Goal: Task Accomplishment & Management: Manage account settings

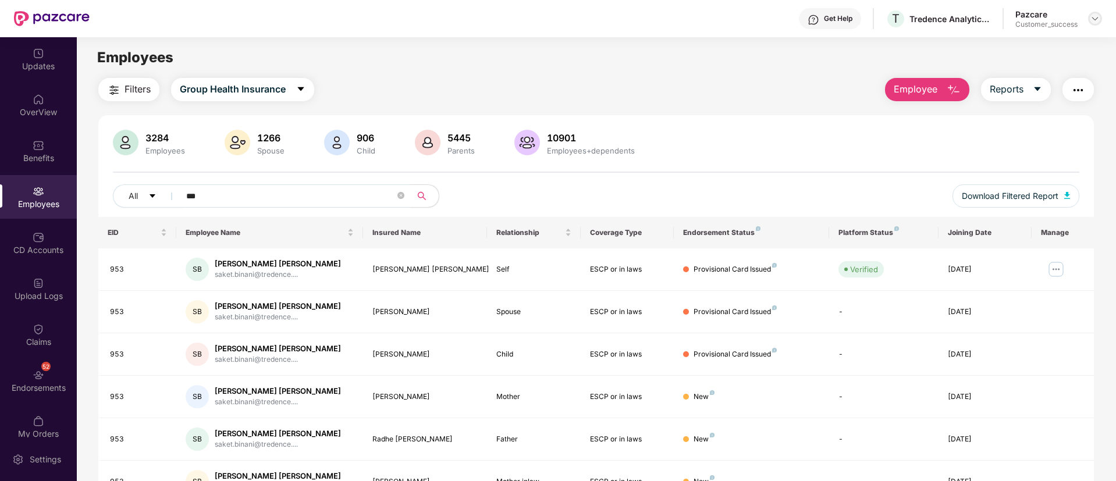
click at [1093, 22] on img at bounding box center [1094, 18] width 9 height 9
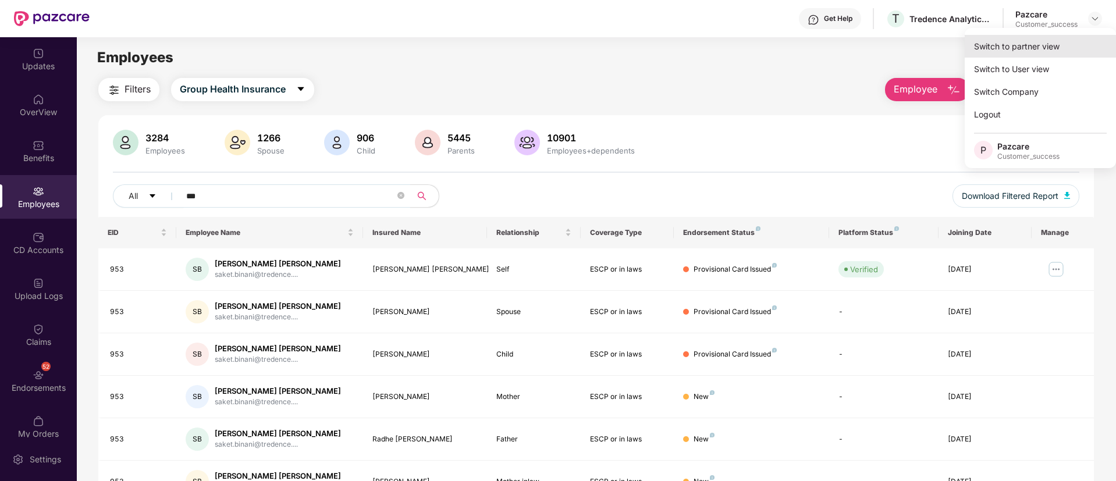
click at [1007, 45] on div "Switch to partner view" at bounding box center [1040, 46] width 151 height 23
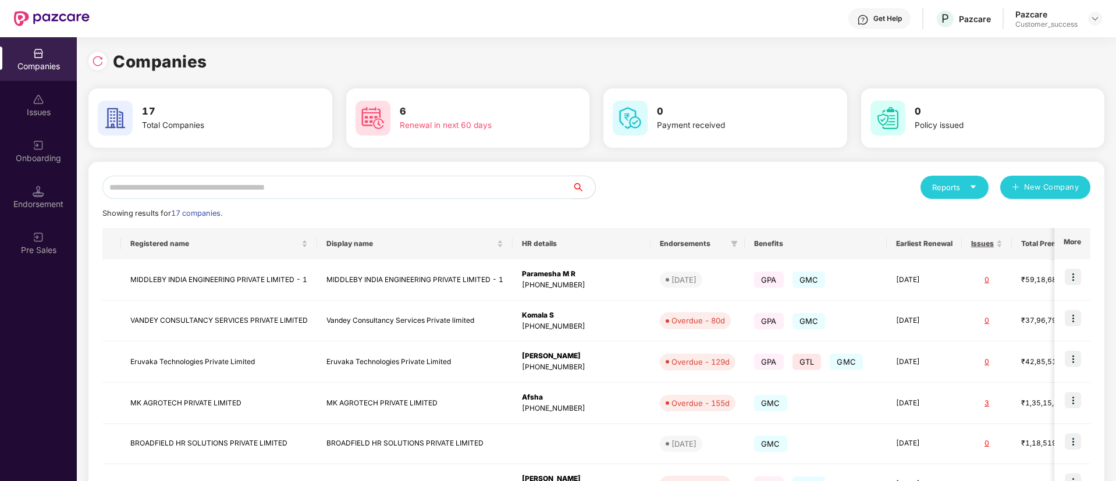
click at [39, 169] on div "Onboarding" at bounding box center [38, 151] width 77 height 44
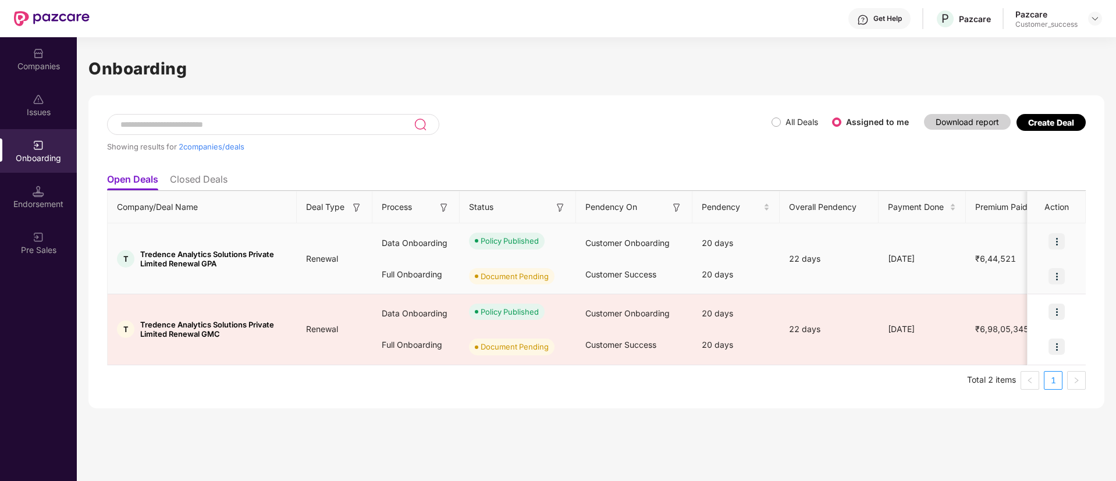
click at [1059, 242] on img at bounding box center [1056, 241] width 16 height 16
click at [1025, 275] on span "View Document" at bounding box center [1009, 271] width 83 height 13
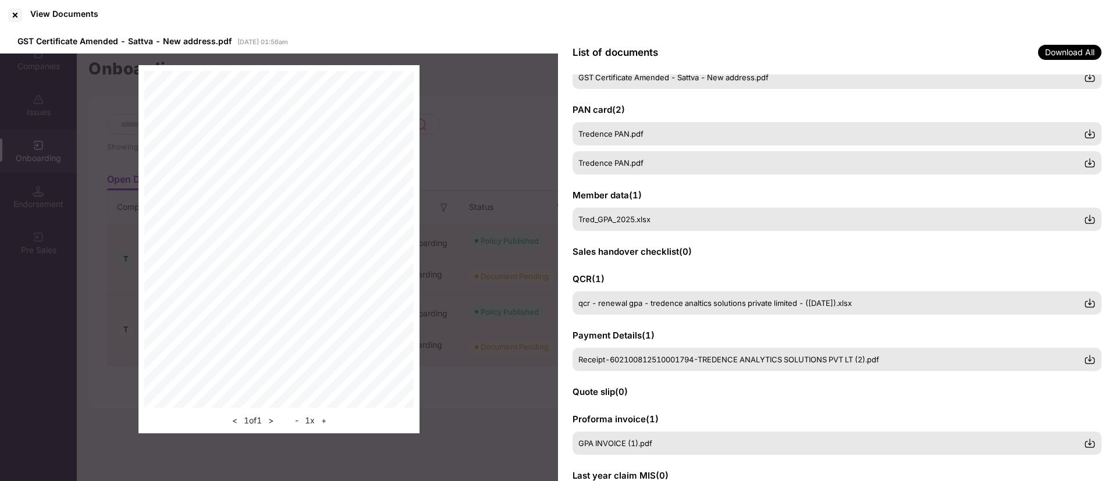
scroll to position [157, 0]
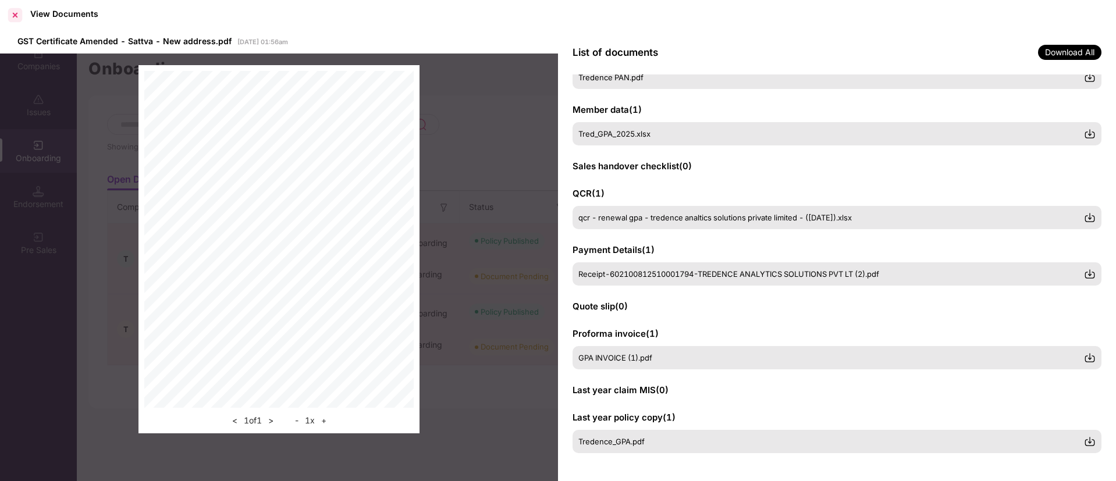
click at [22, 13] on div at bounding box center [15, 15] width 19 height 19
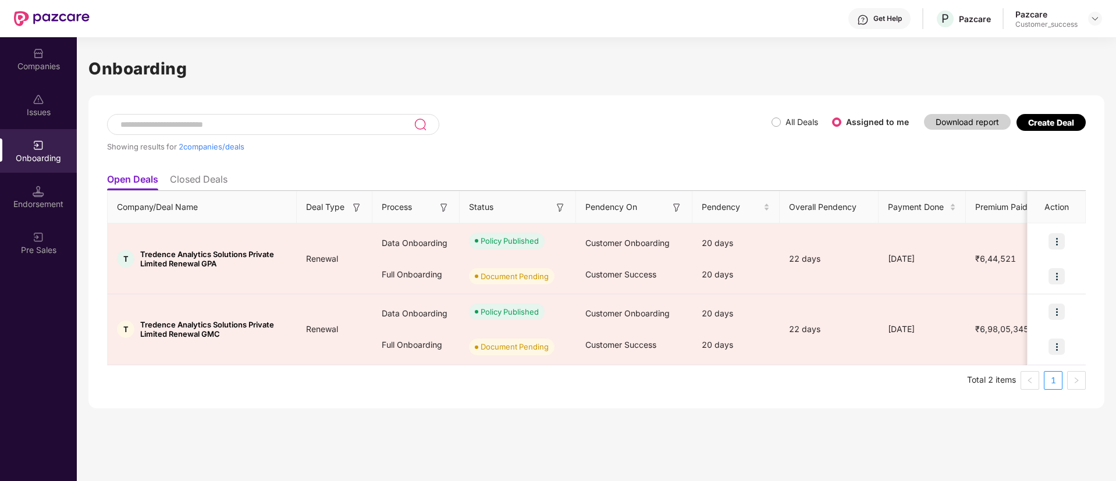
click at [37, 44] on div "Companies" at bounding box center [38, 59] width 77 height 44
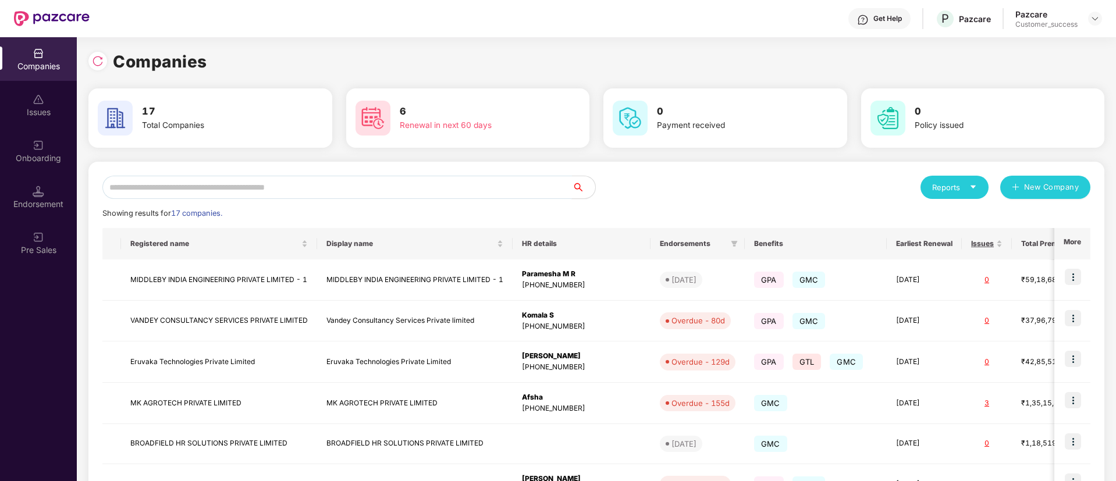
click at [370, 189] on input "text" at bounding box center [337, 187] width 470 height 23
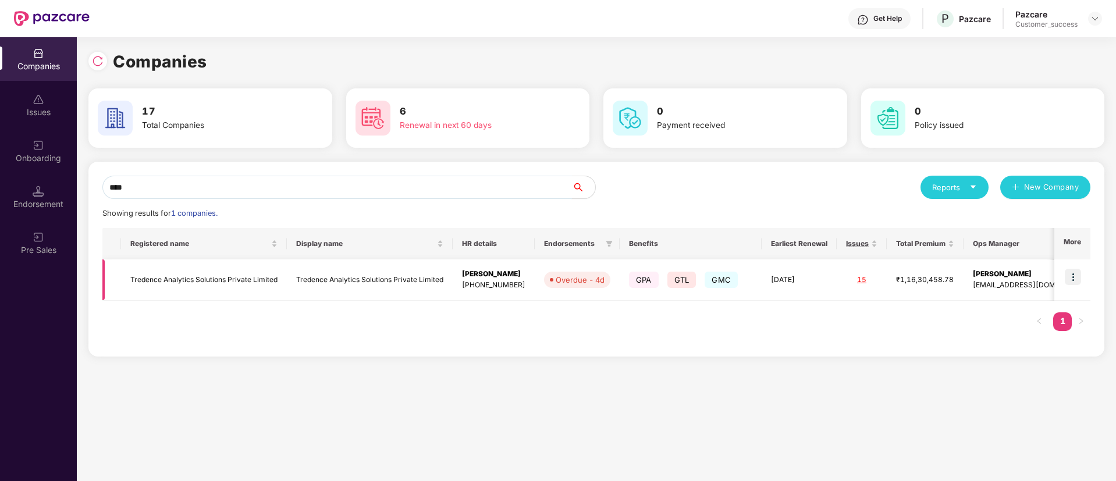
type input "****"
click at [1073, 278] on img at bounding box center [1073, 277] width 16 height 16
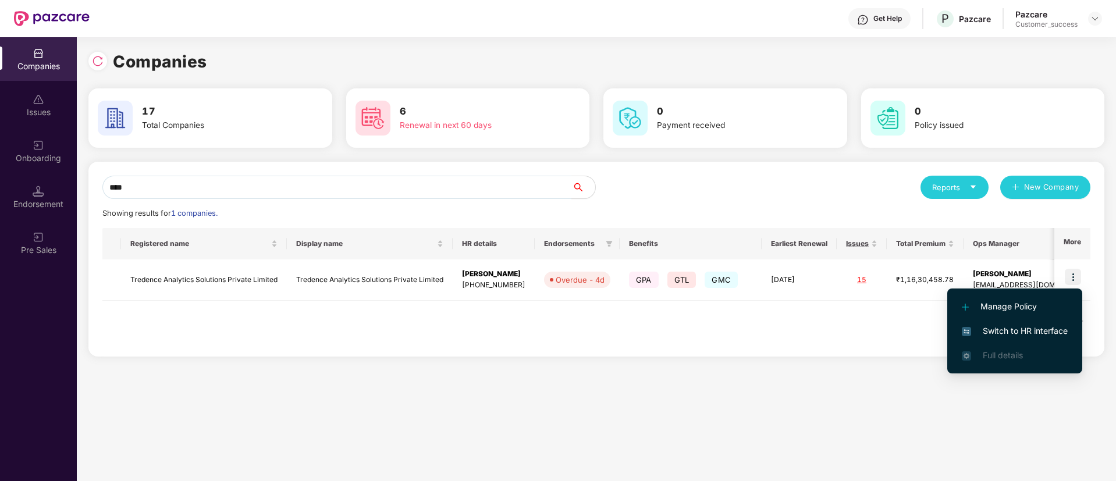
click at [1047, 325] on span "Switch to HR interface" at bounding box center [1015, 331] width 106 height 13
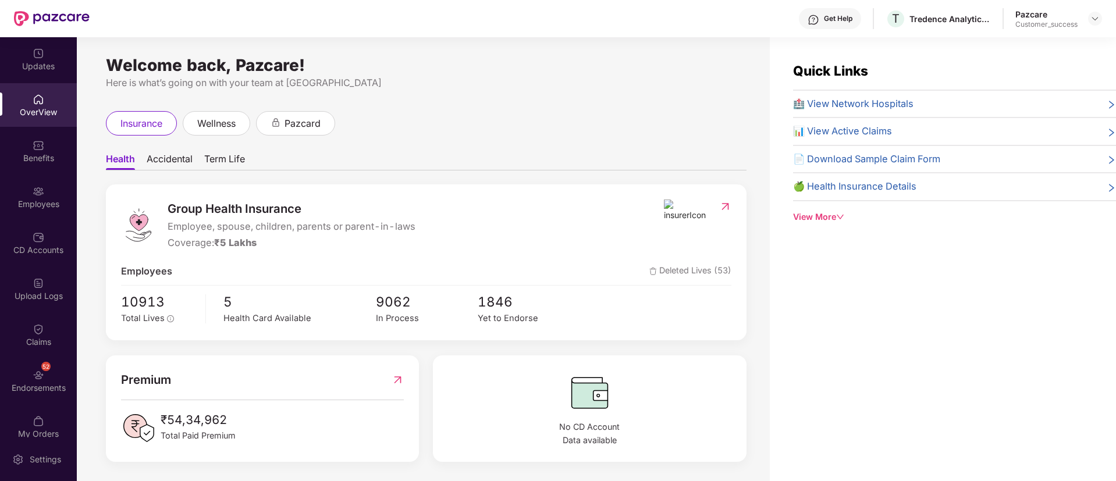
click at [40, 195] on img at bounding box center [39, 192] width 12 height 12
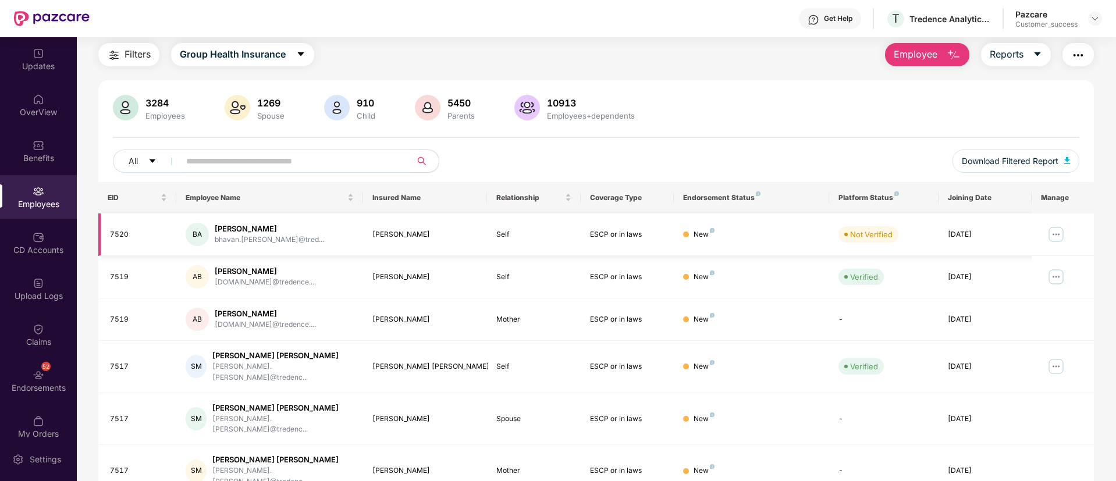
scroll to position [28, 0]
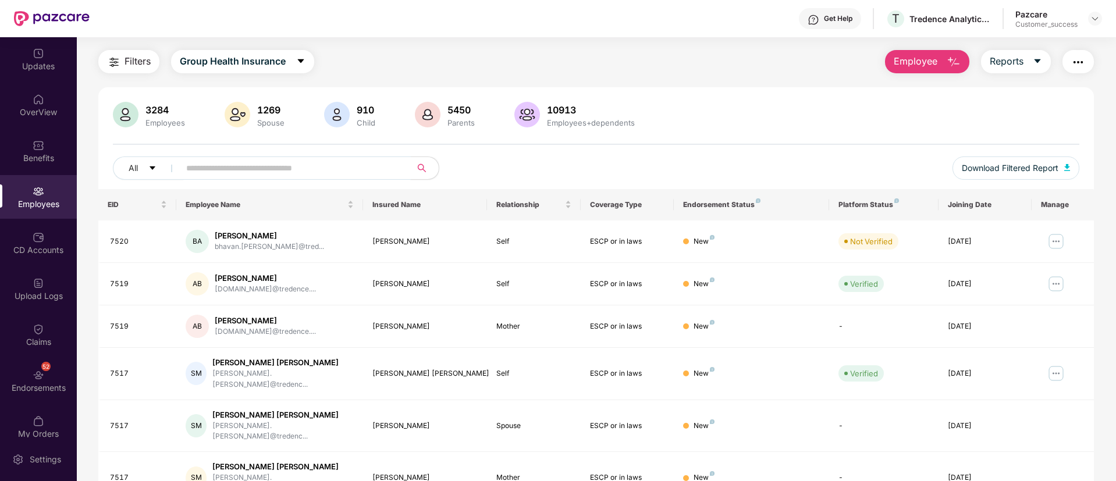
click at [283, 162] on input "text" at bounding box center [290, 167] width 209 height 17
type input "*****"
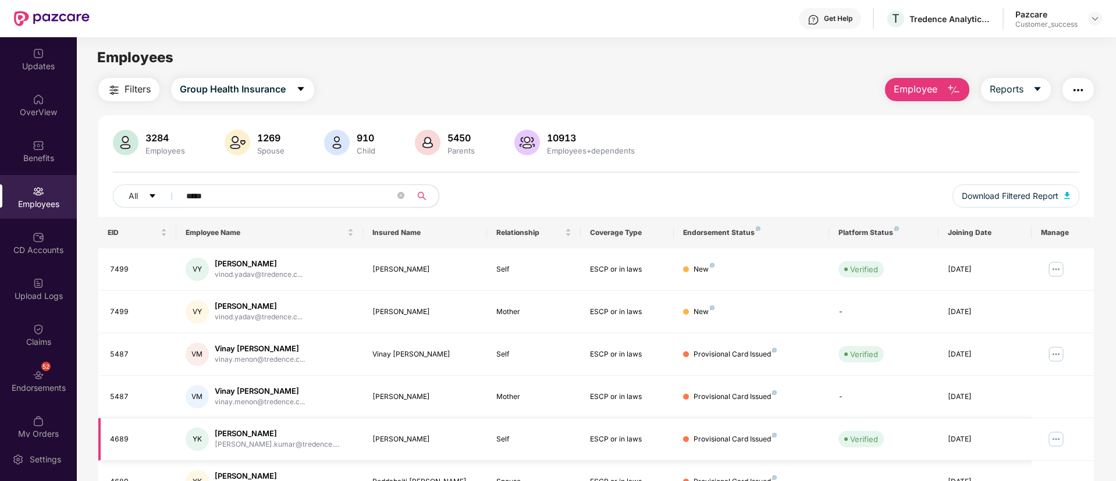
scroll to position [0, 0]
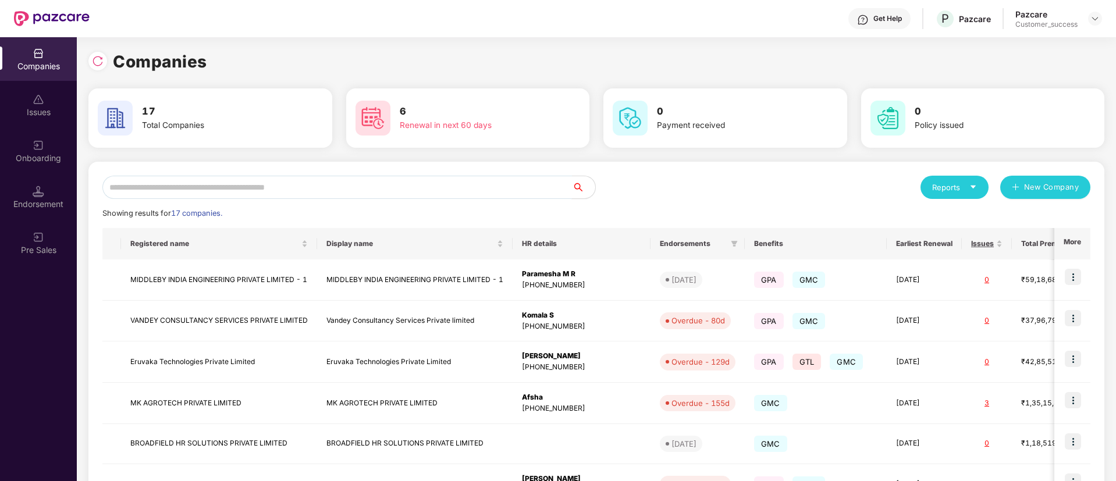
click at [245, 185] on input "text" at bounding box center [337, 187] width 470 height 23
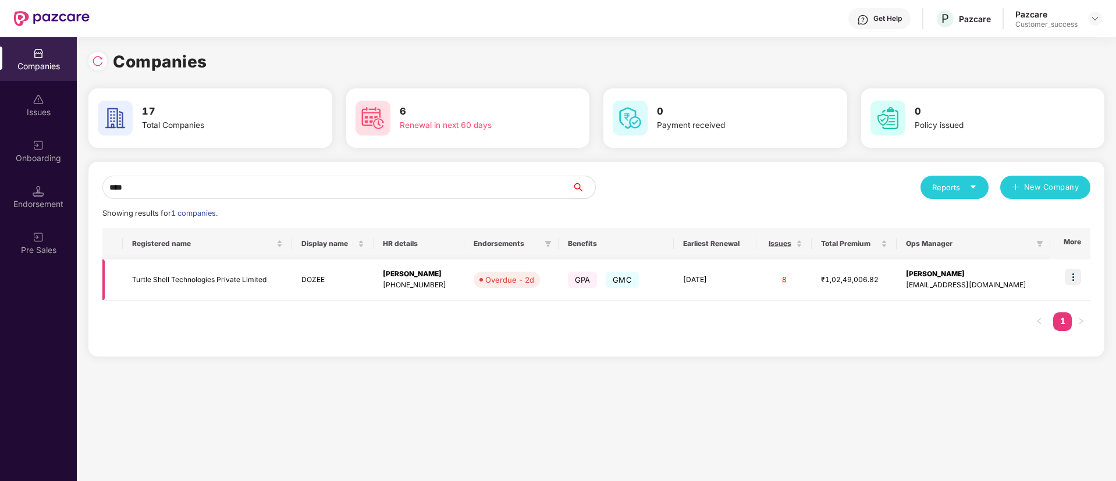
type input "****"
click at [1075, 276] on img at bounding box center [1073, 277] width 16 height 16
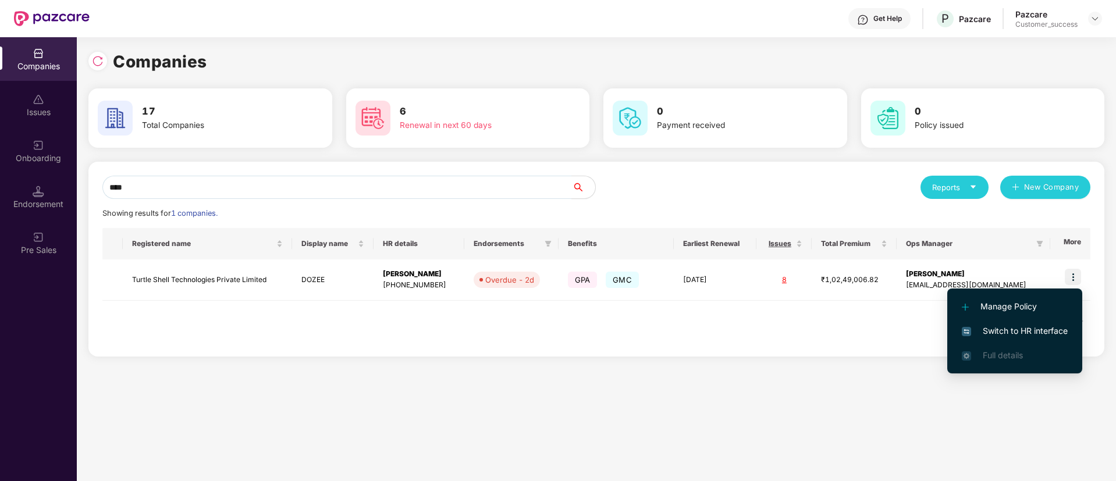
click at [1030, 324] on li "Switch to HR interface" at bounding box center [1014, 331] width 135 height 24
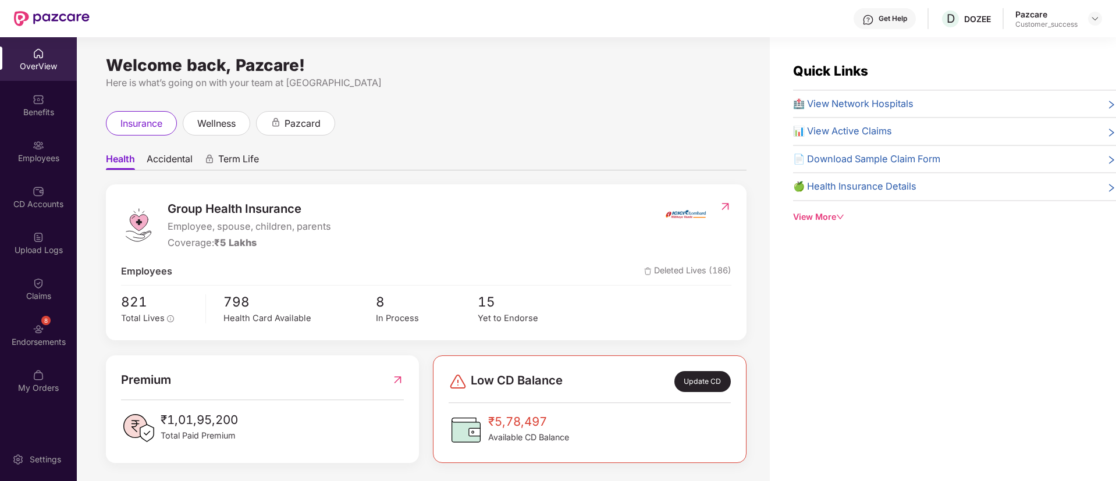
click at [69, 151] on div "Employees" at bounding box center [38, 151] width 77 height 44
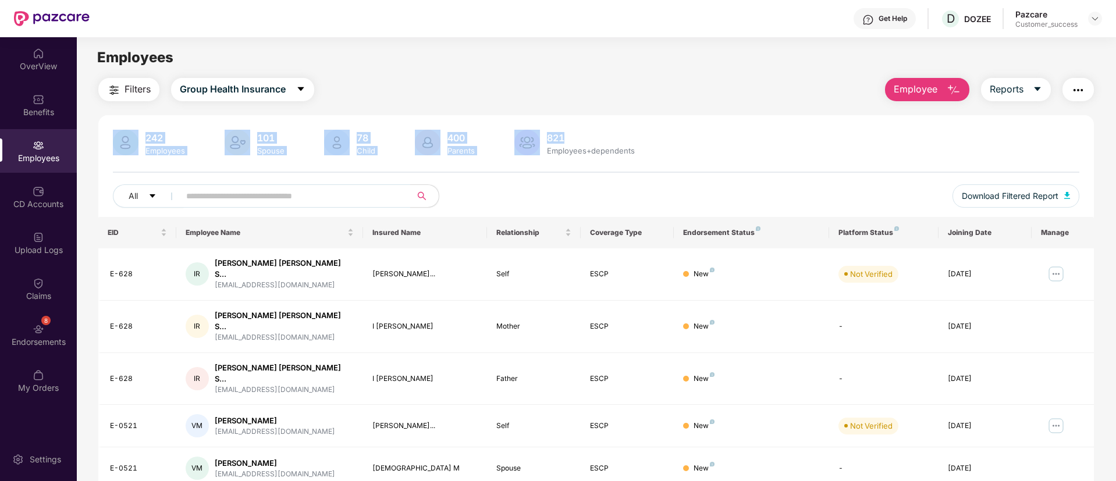
drag, startPoint x: 1089, startPoint y: 107, endPoint x: 1083, endPoint y: 97, distance: 11.7
click at [1083, 97] on div "Filters Group Health Insurance Employee Reports 242 Employees 101 Spouse 78 Chi…" at bounding box center [596, 411] width 996 height 667
click at [1083, 97] on img "button" at bounding box center [1078, 90] width 14 height 14
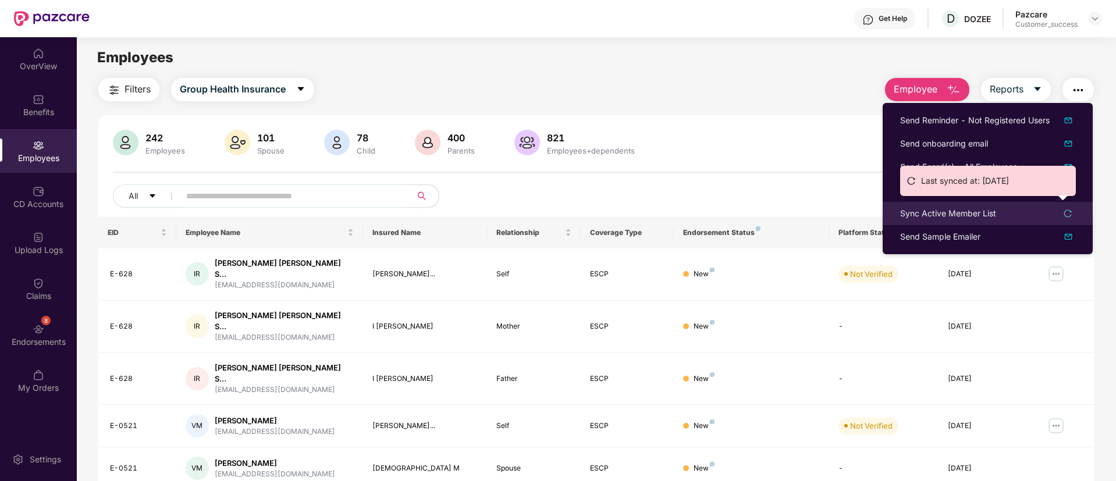
click at [1064, 211] on icon "reload" at bounding box center [1068, 213] width 8 height 8
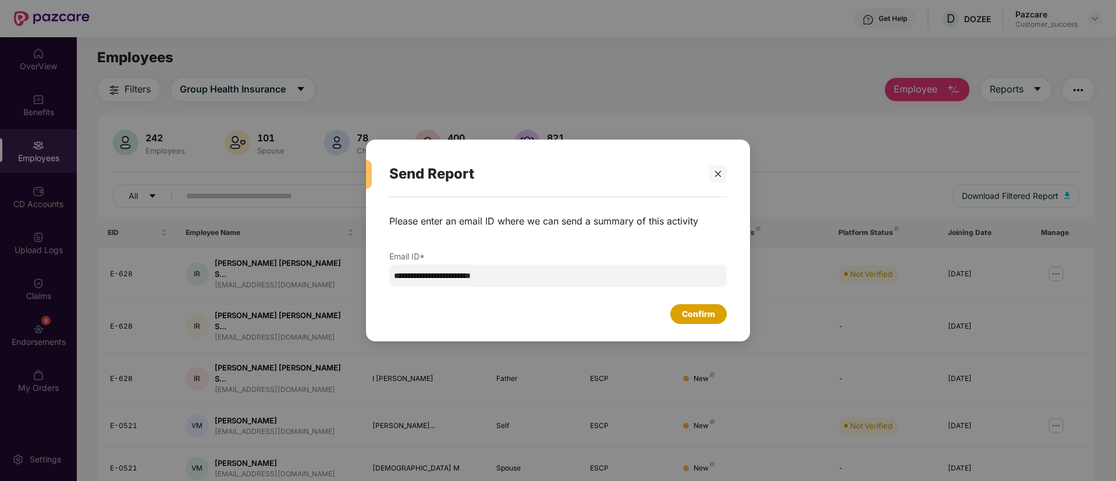
click at [708, 314] on div "Confirm" at bounding box center [698, 314] width 33 height 13
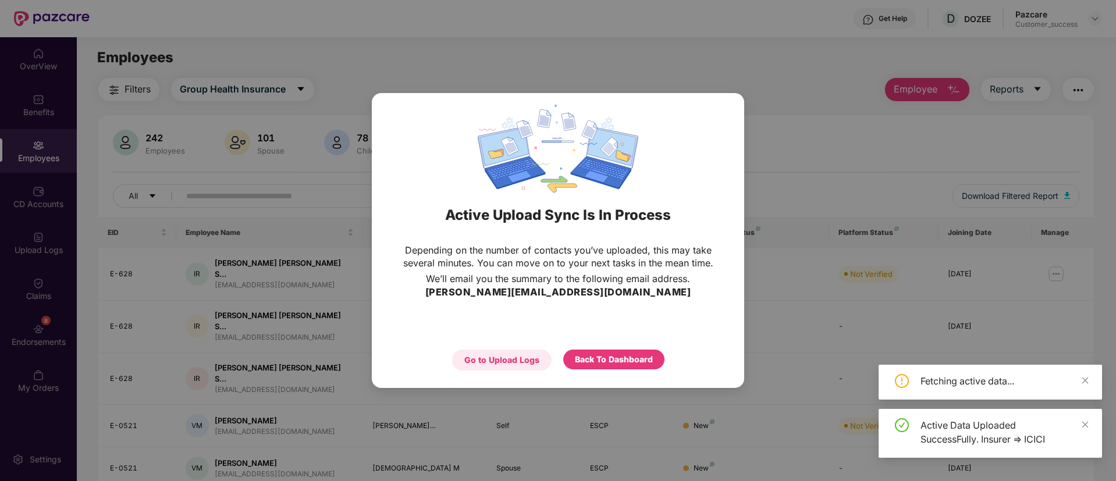
click at [498, 365] on div "Go to Upload Logs" at bounding box center [501, 360] width 75 height 13
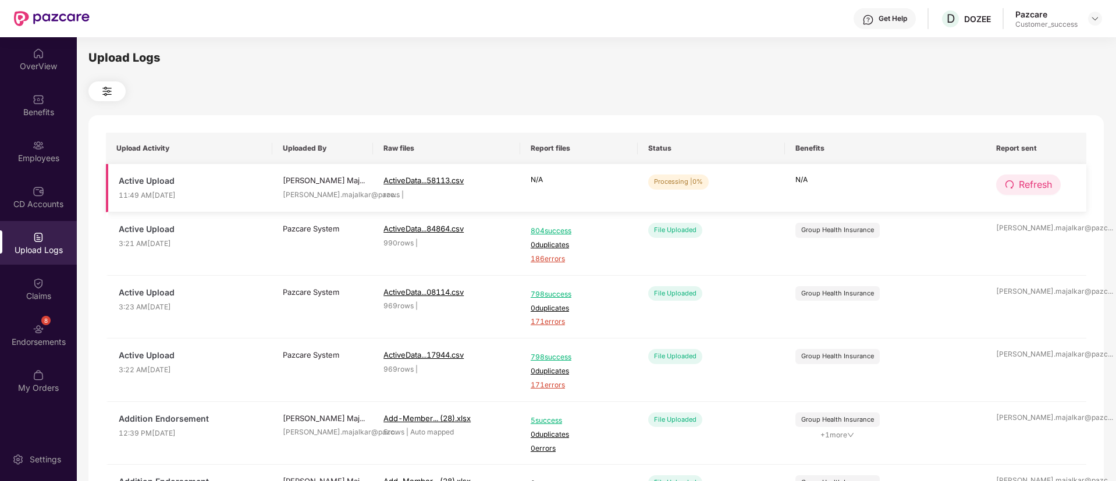
click at [1009, 187] on icon "redo" at bounding box center [1009, 184] width 9 height 9
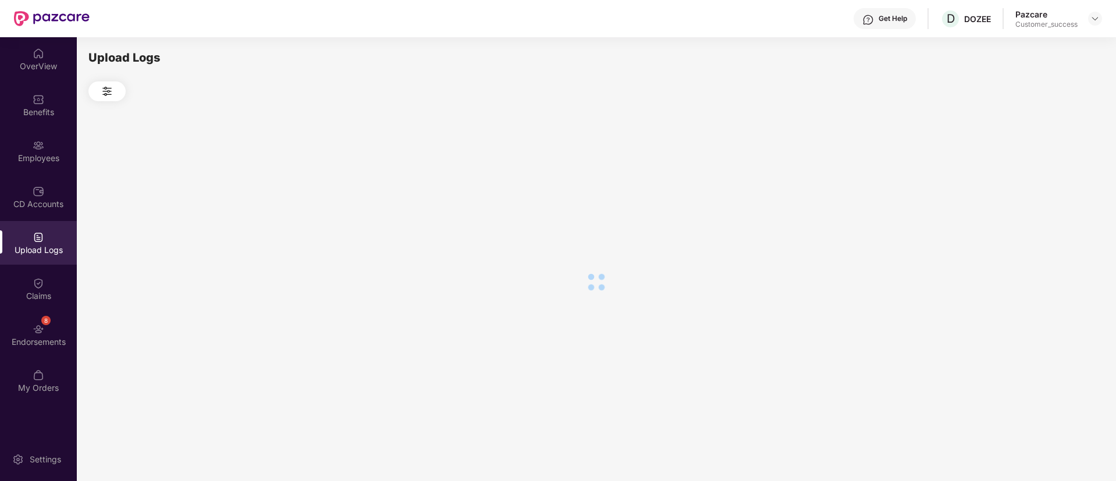
click at [1009, 187] on div at bounding box center [595, 281] width 1015 height 361
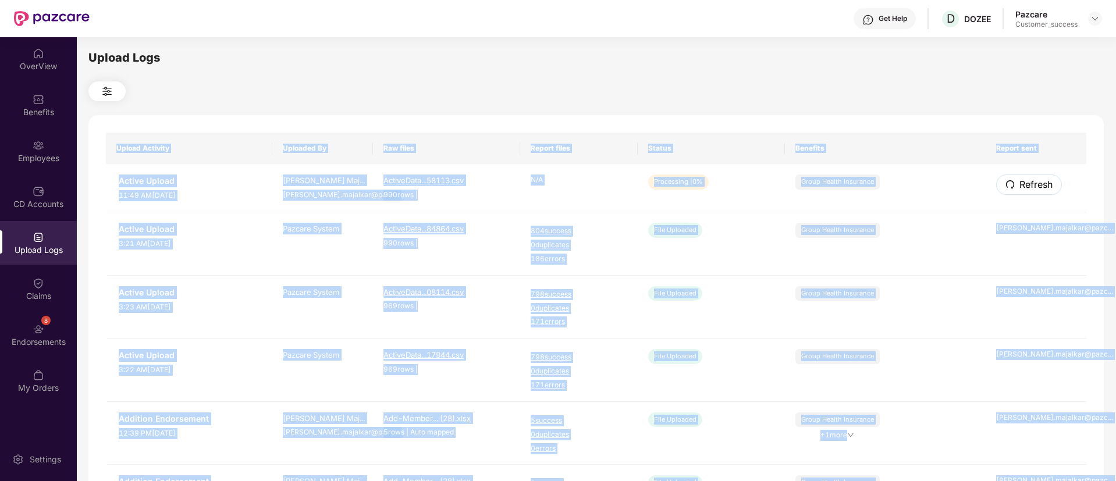
click at [1009, 187] on icon "redo" at bounding box center [1009, 184] width 9 height 9
click at [715, 231] on td "File Uploaded" at bounding box center [711, 243] width 147 height 63
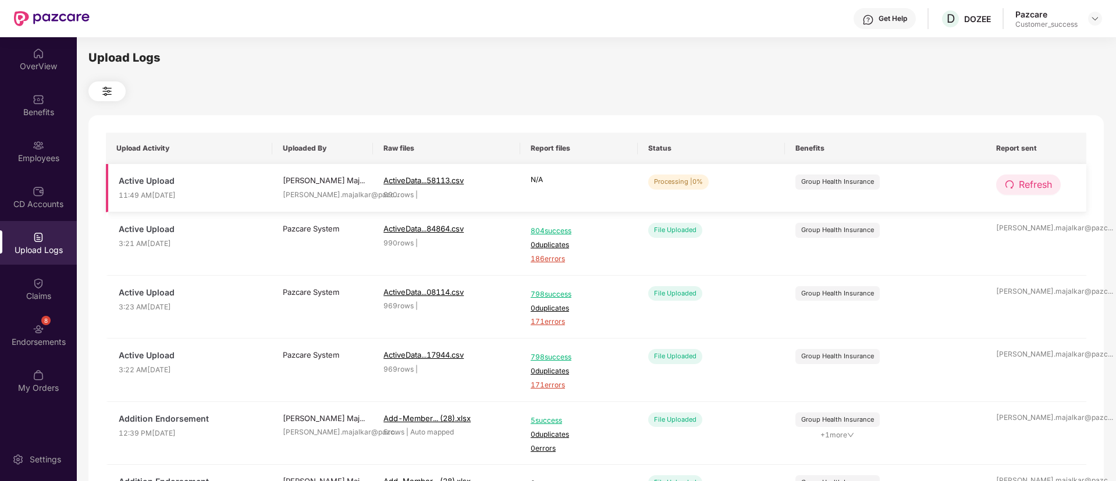
click at [1012, 179] on button "Refresh" at bounding box center [1028, 185] width 65 height 20
click at [1012, 179] on button "Refresh" at bounding box center [1029, 185] width 66 height 20
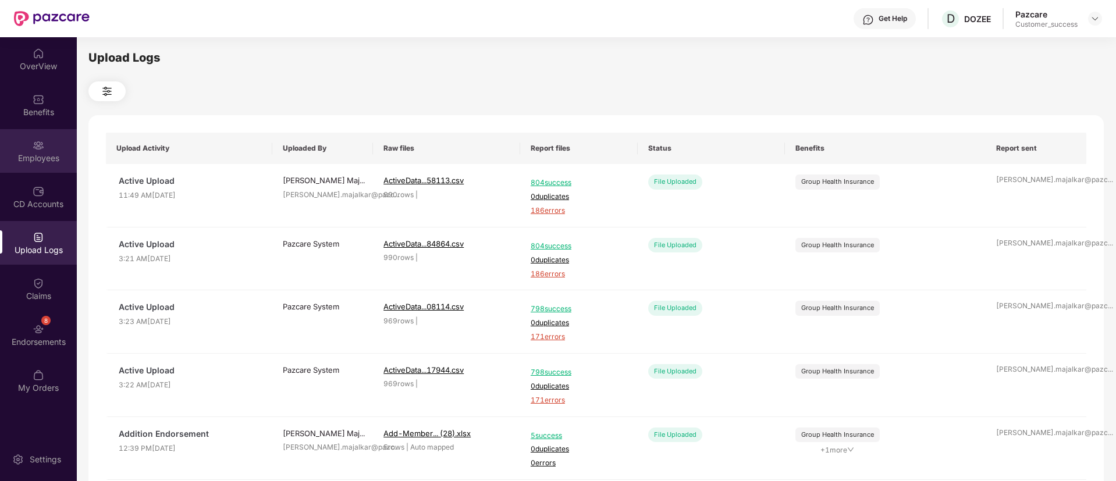
click at [44, 149] on img at bounding box center [39, 146] width 12 height 12
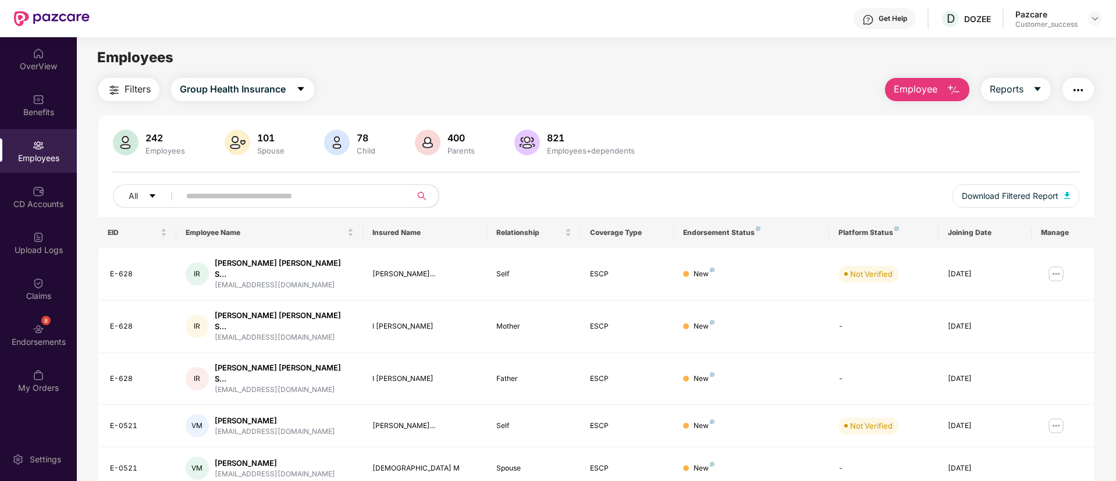
click at [248, 198] on input "text" at bounding box center [290, 195] width 209 height 17
type input "*"
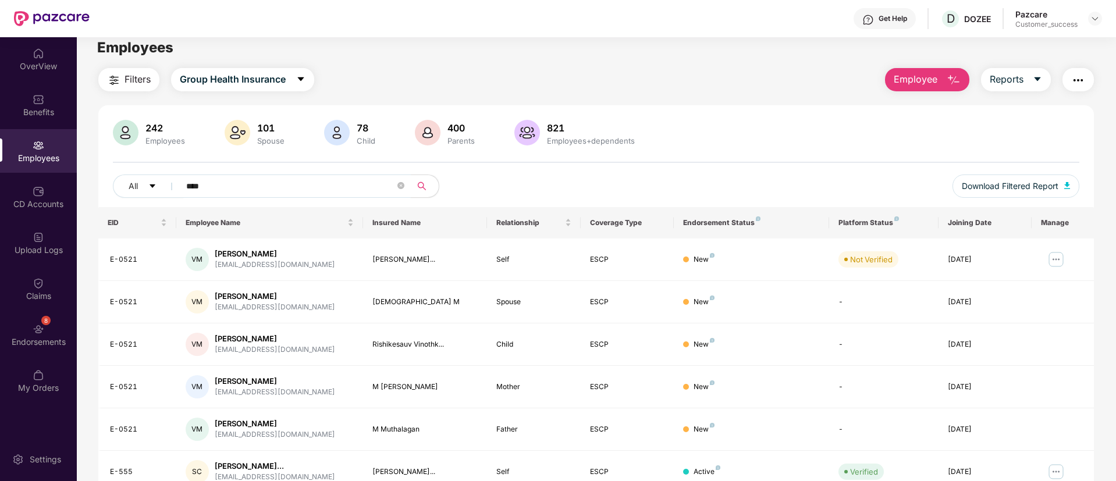
scroll to position [3, 0]
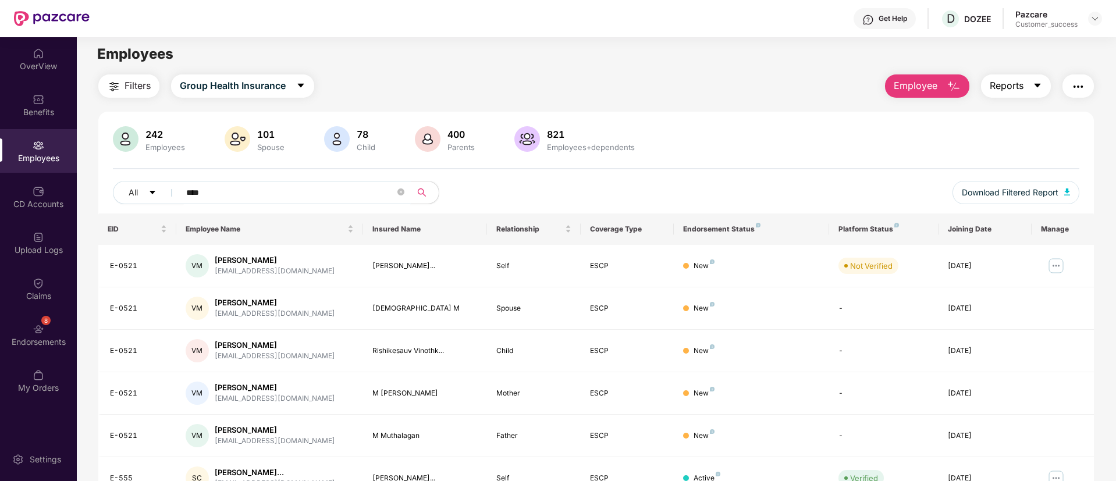
type input "****"
click at [1037, 88] on icon "caret-down" at bounding box center [1037, 85] width 9 height 9
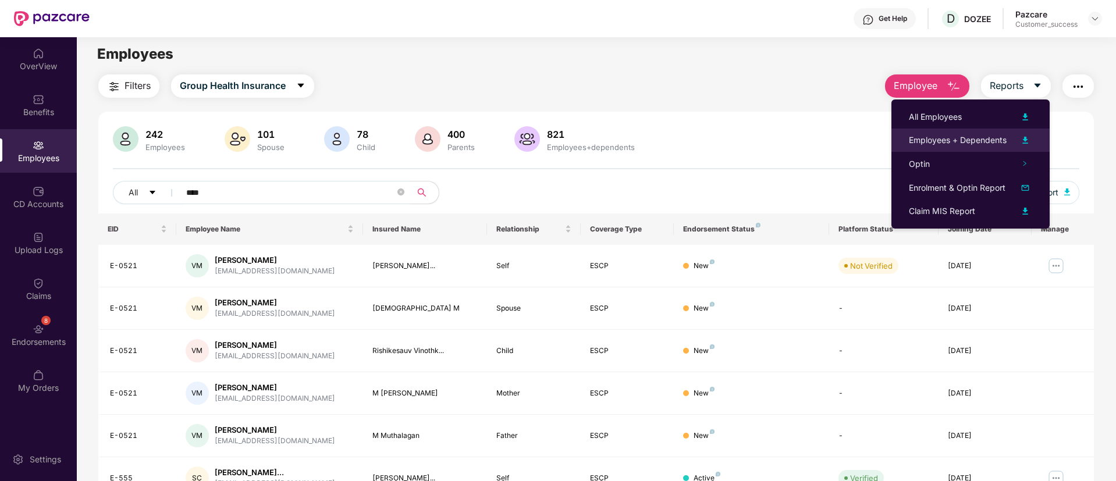
click at [1031, 136] on img at bounding box center [1025, 140] width 14 height 14
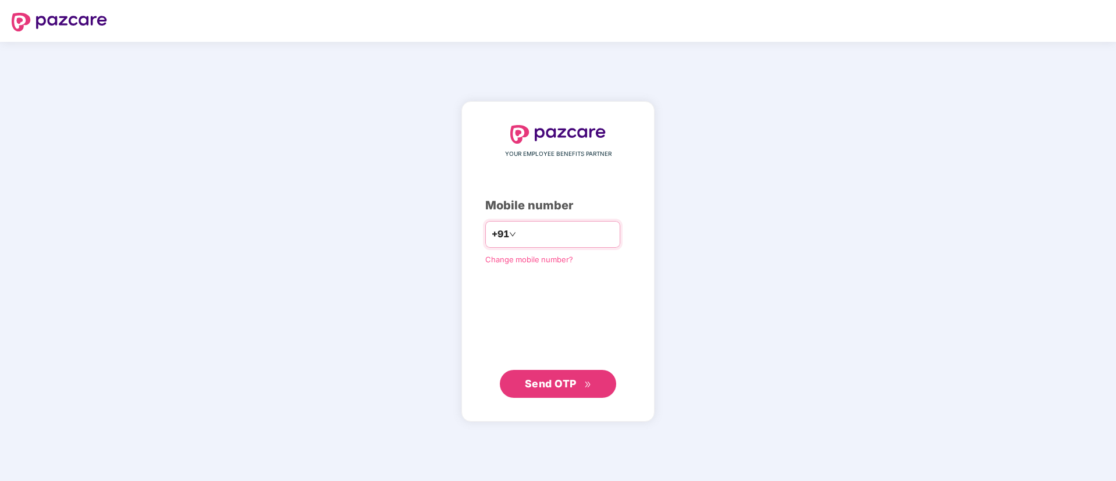
type input "**********"
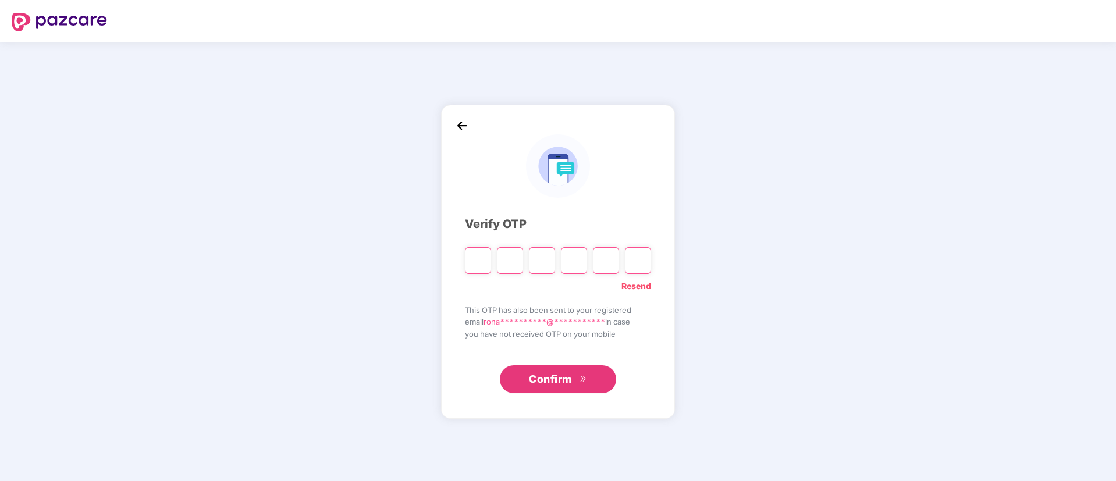
type input "*"
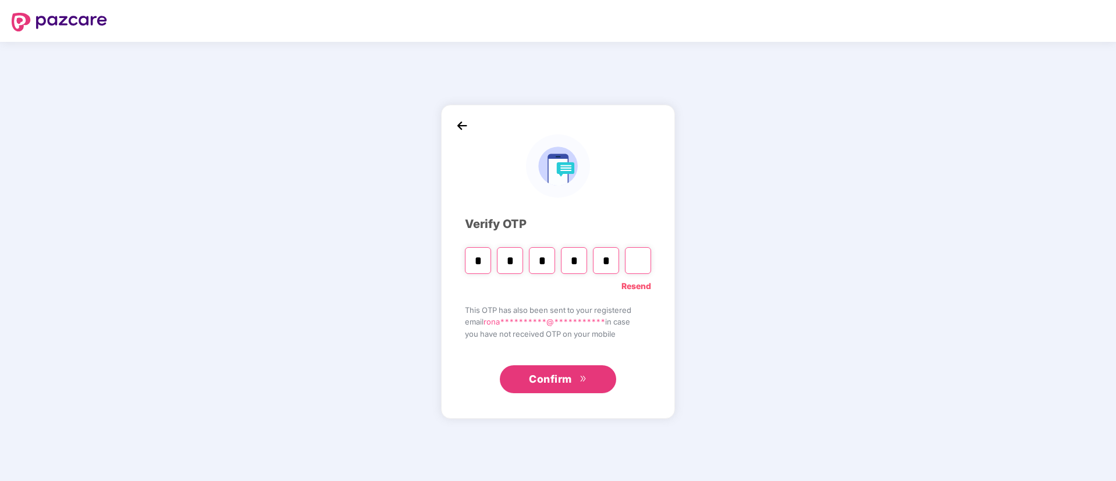
type input "*"
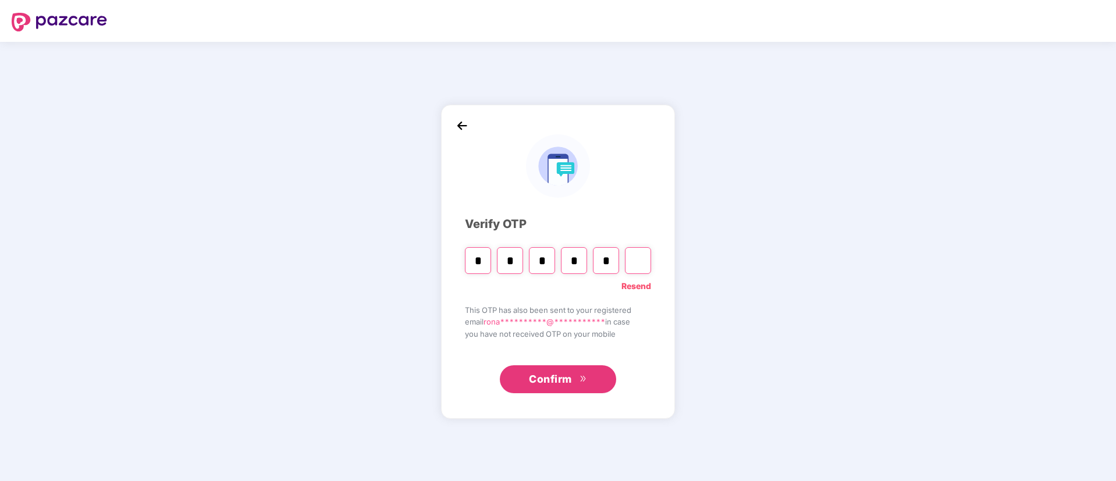
type input "*"
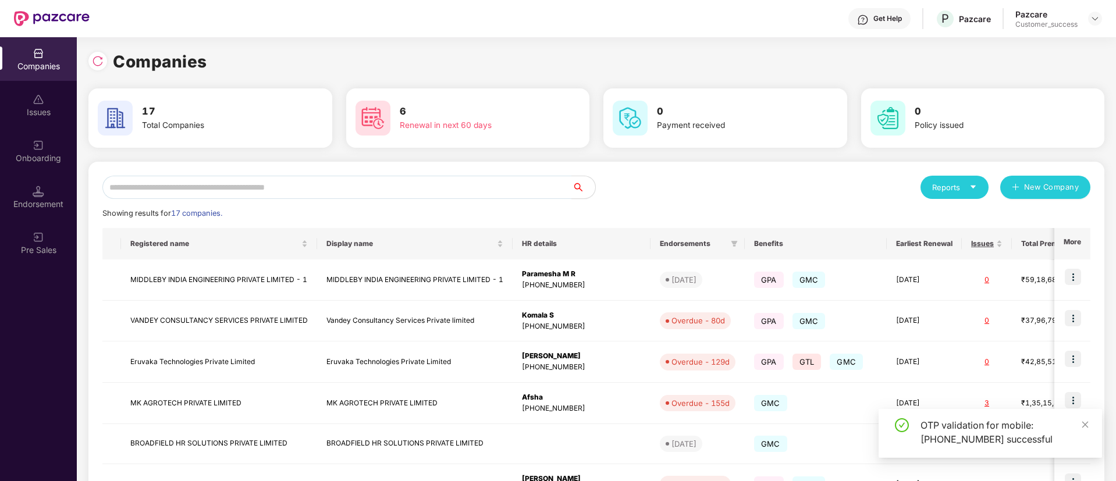
click at [347, 200] on div "Reports New Company Showing results for 17 companies. Registered name Display n…" at bounding box center [596, 444] width 988 height 536
click at [384, 190] on input "text" at bounding box center [337, 187] width 470 height 23
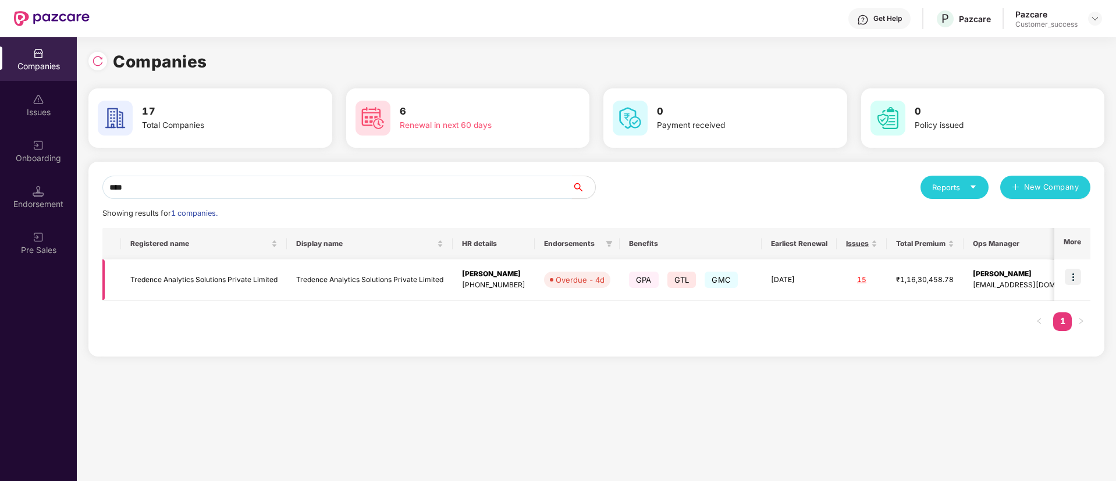
type input "****"
click at [1076, 273] on img at bounding box center [1073, 277] width 16 height 16
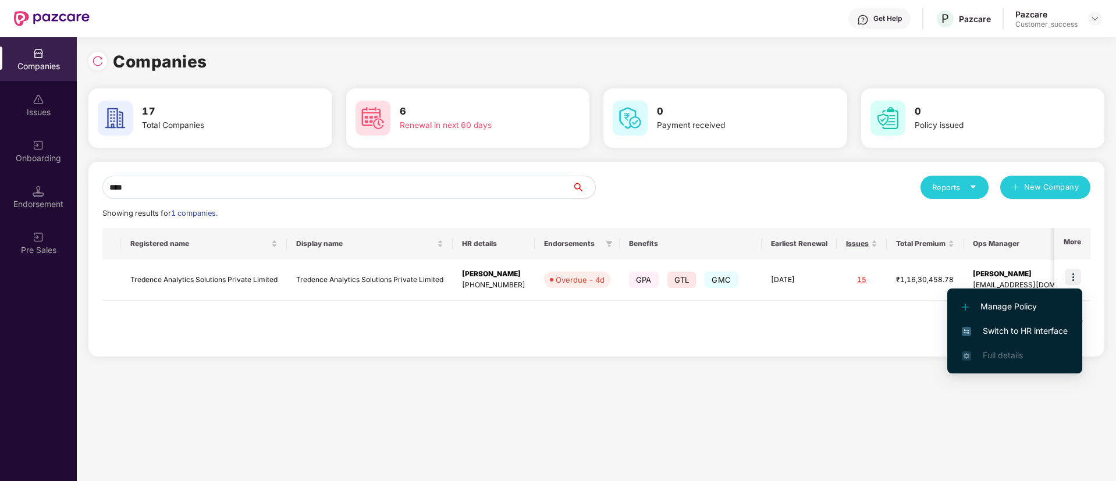
click at [1028, 328] on span "Switch to HR interface" at bounding box center [1015, 331] width 106 height 13
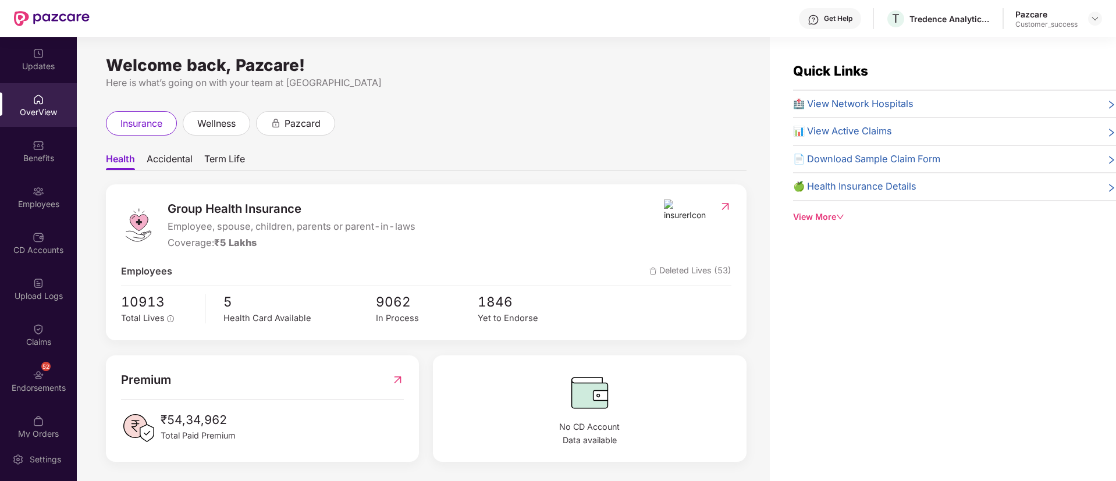
click at [26, 190] on div "Employees" at bounding box center [38, 197] width 77 height 44
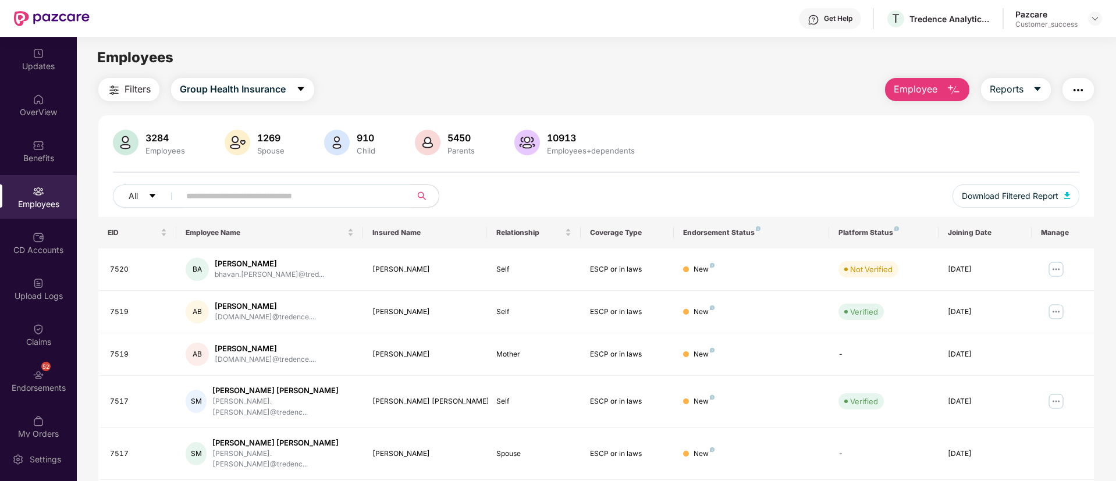
paste input "**********"
click at [265, 188] on input "text" at bounding box center [290, 195] width 209 height 17
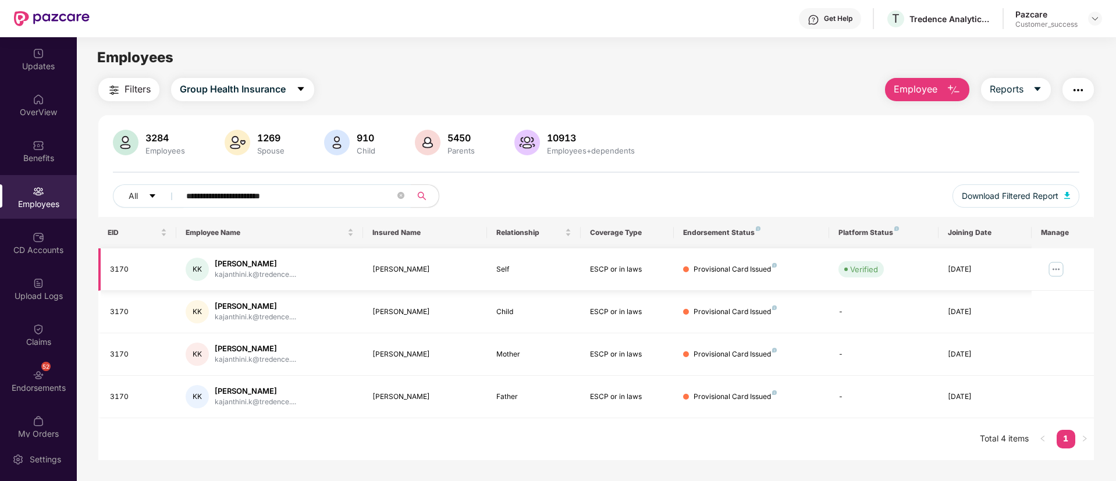
type input "**********"
click at [1061, 269] on img at bounding box center [1056, 269] width 19 height 19
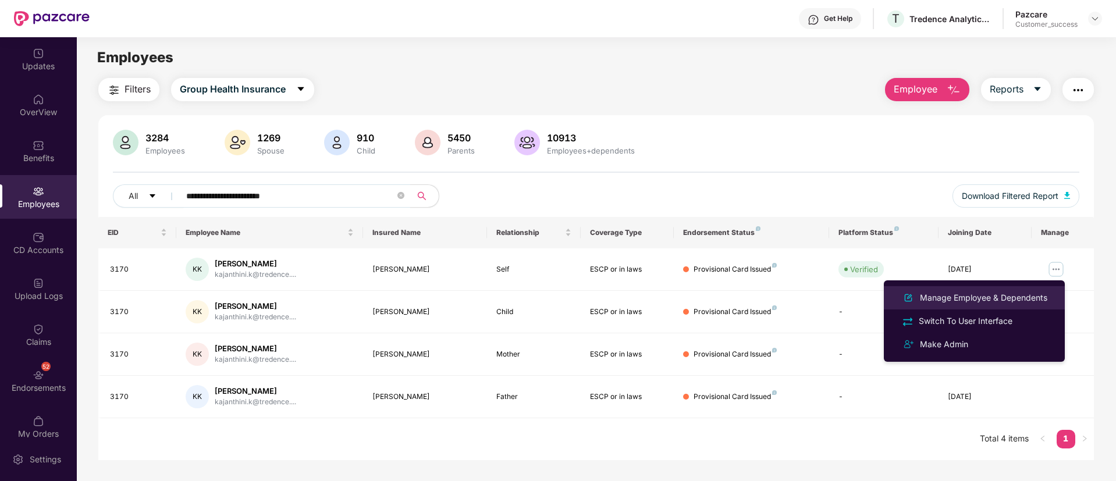
click at [1015, 297] on div "Manage Employee & Dependents" at bounding box center [984, 298] width 132 height 13
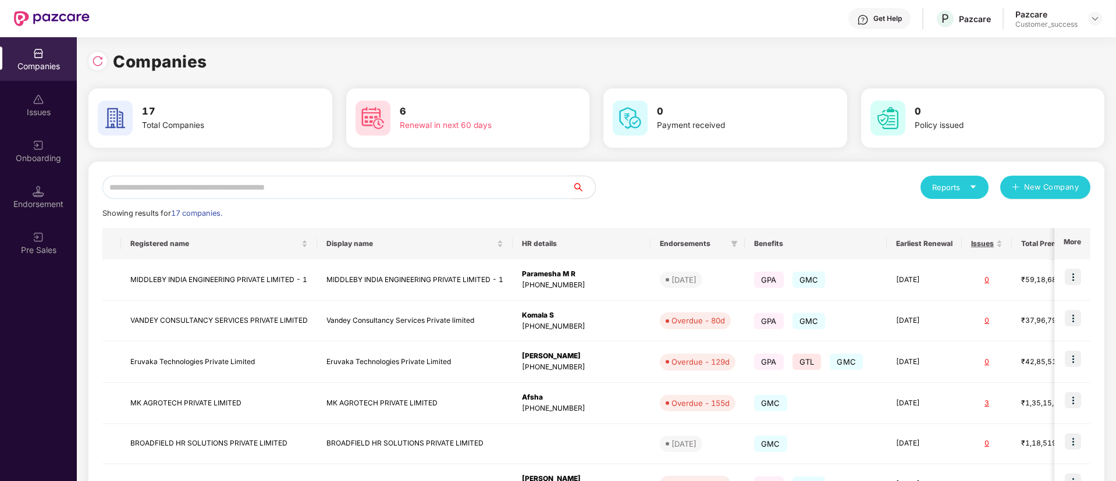
click at [312, 184] on input "text" at bounding box center [337, 187] width 470 height 23
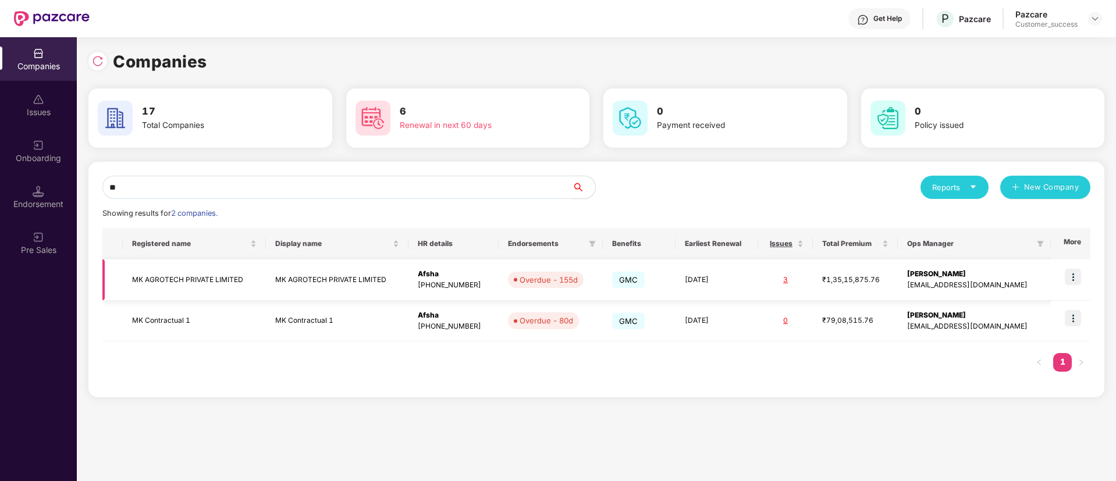
type input "**"
click at [353, 278] on td "MK AGROTECH PRIVATE LIMITED" at bounding box center [337, 280] width 143 height 41
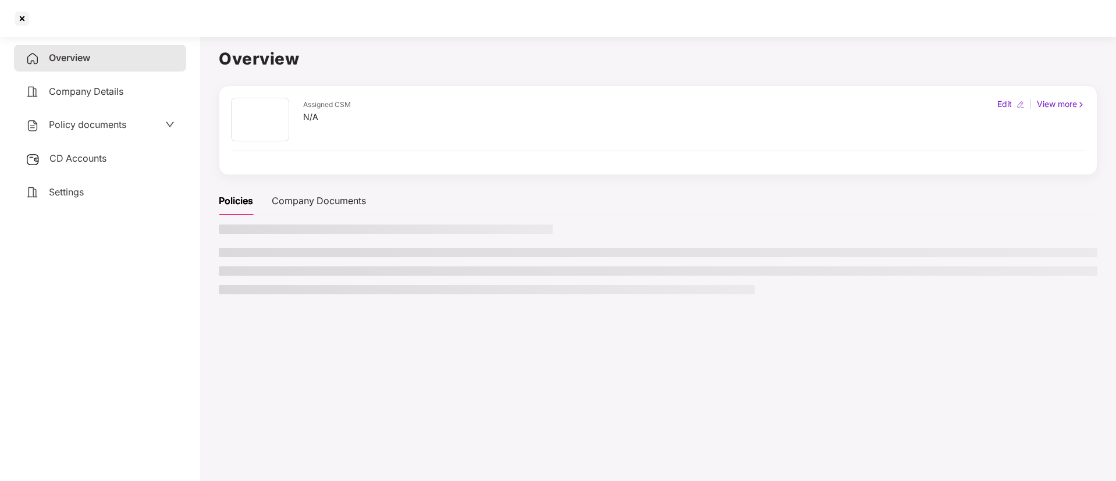
click at [353, 278] on ul at bounding box center [658, 271] width 879 height 47
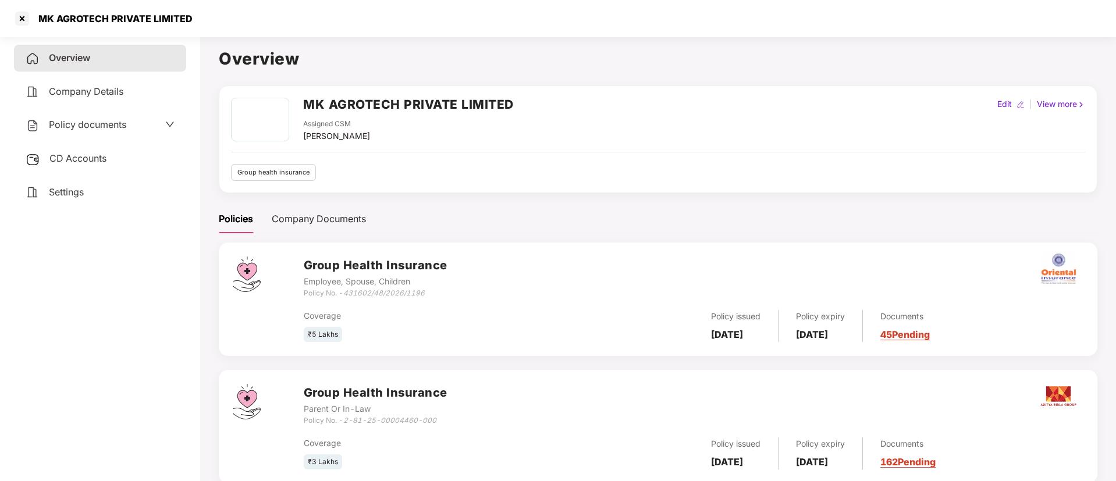
click at [122, 130] on div "Policy documents" at bounding box center [76, 125] width 101 height 15
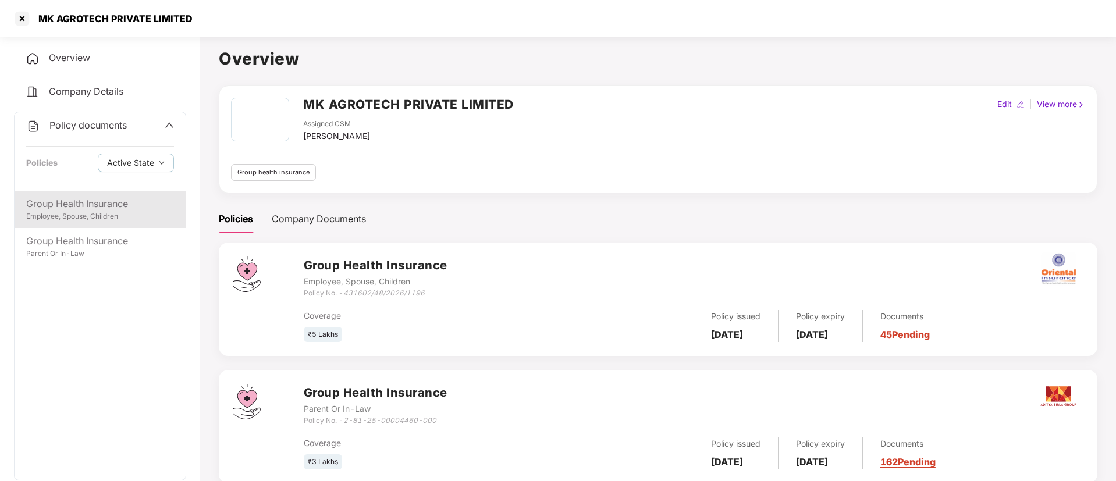
click at [54, 201] on div "Group Health Insurance" at bounding box center [100, 204] width 148 height 15
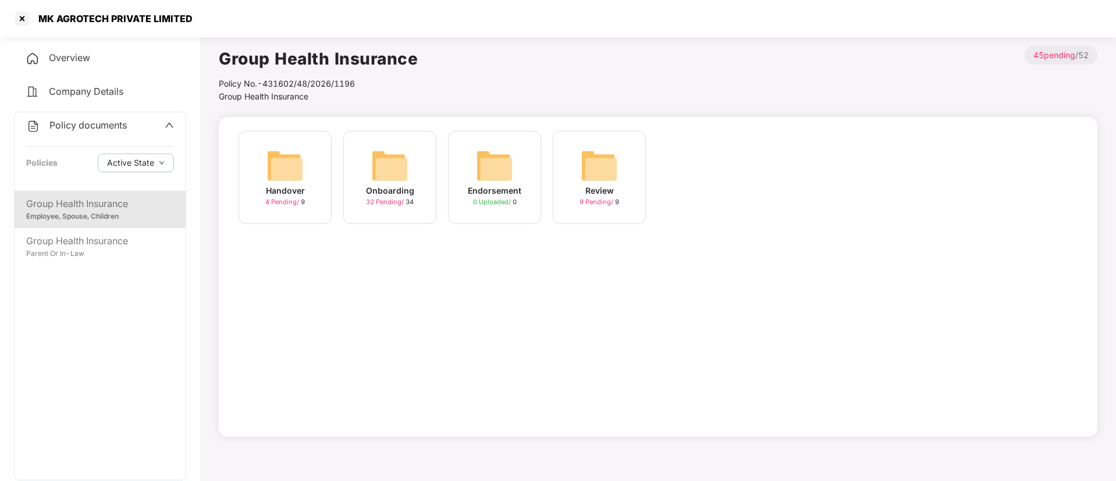
click at [421, 176] on div "Onboarding 32 Pending / 34" at bounding box center [389, 177] width 93 height 93
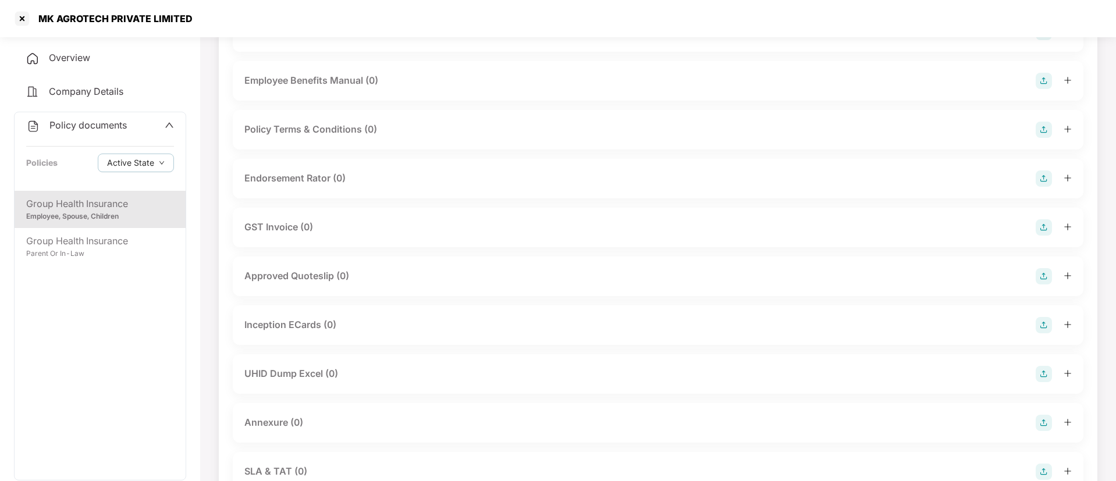
scroll to position [330, 0]
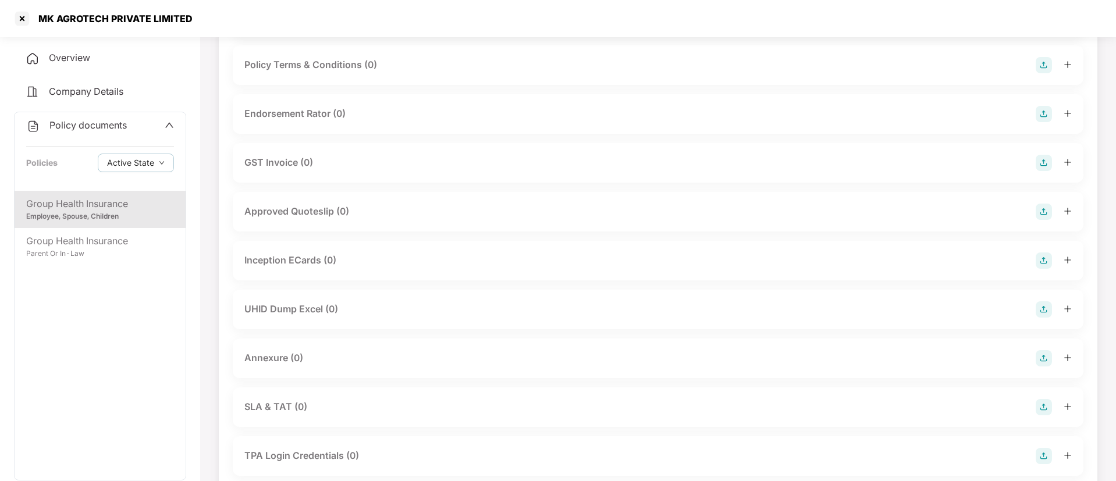
click at [360, 302] on div "UHID Dump Excel (0)" at bounding box center [657, 309] width 827 height 16
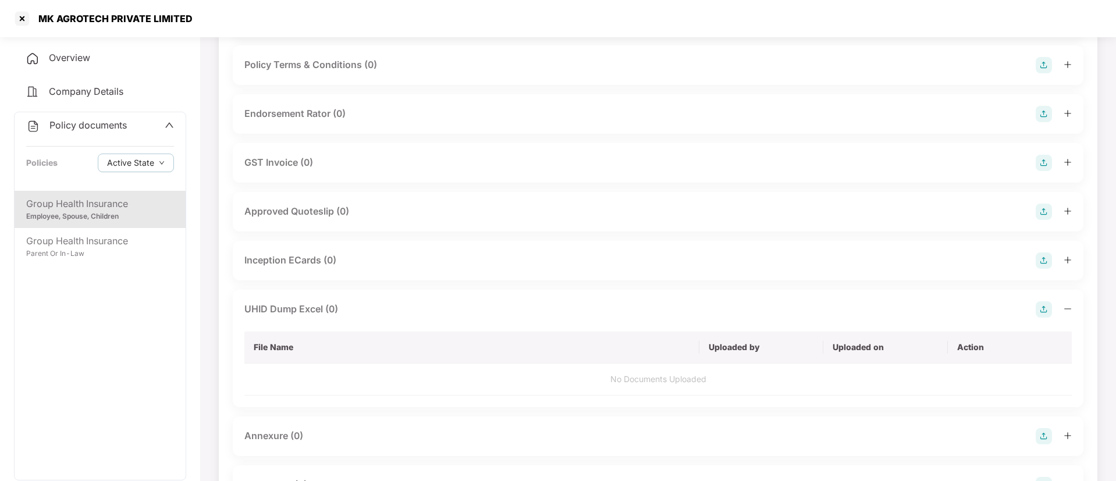
click at [1044, 308] on img at bounding box center [1044, 309] width 16 height 16
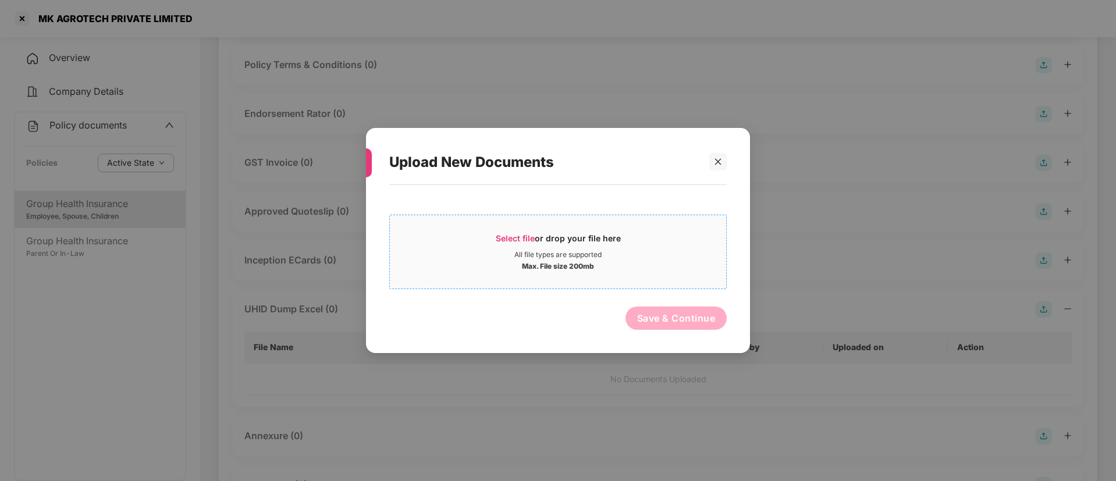
click at [526, 232] on span "Select file or drop your file here All file types are supported Max. File size …" at bounding box center [558, 252] width 336 height 56
click at [720, 166] on div at bounding box center [717, 161] width 17 height 17
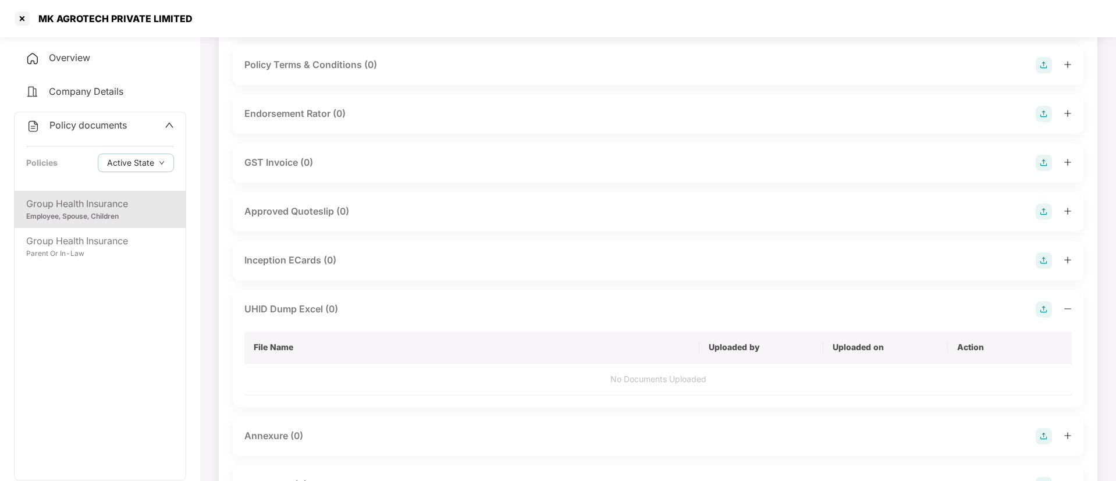
scroll to position [268, 0]
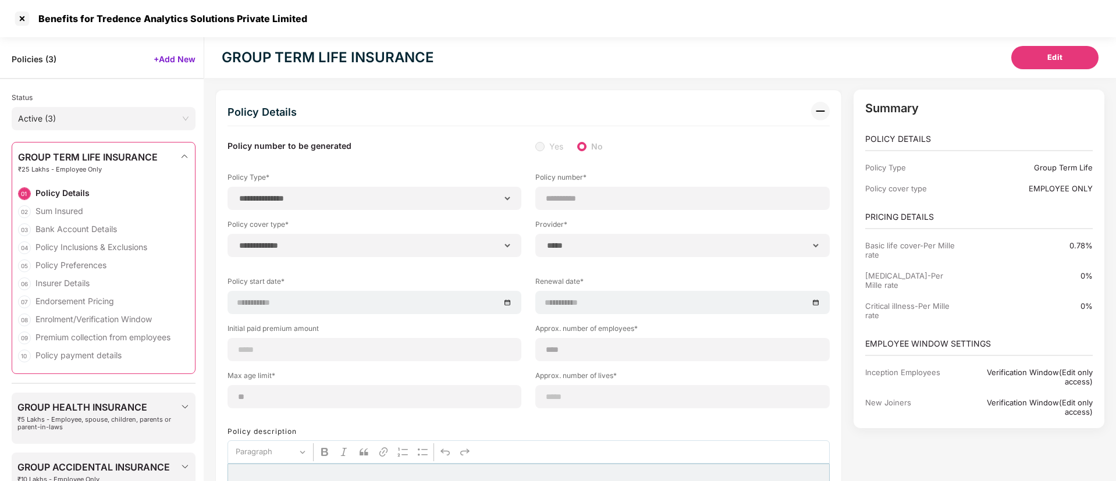
select select "**********"
select select "*****"
select select "******"
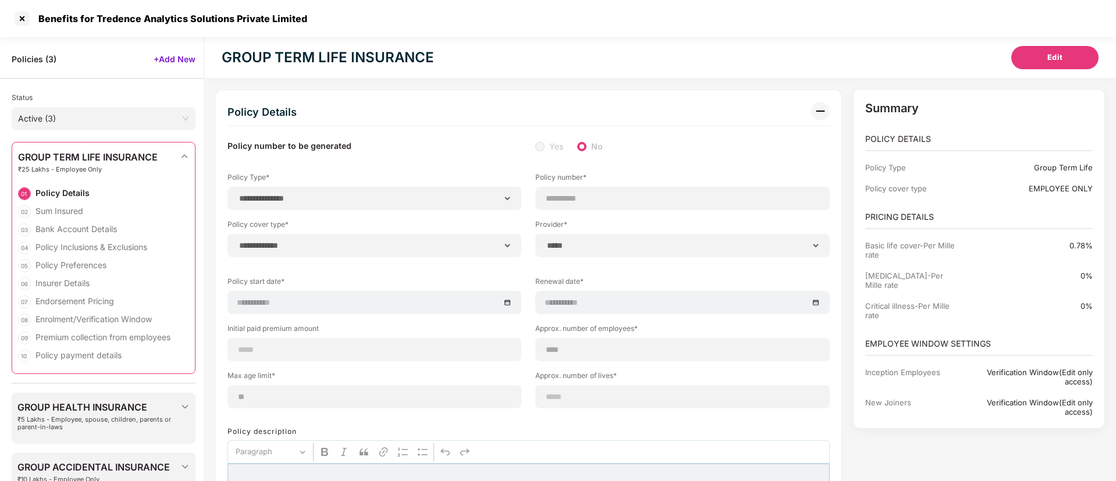
select select "*"
select select "********"
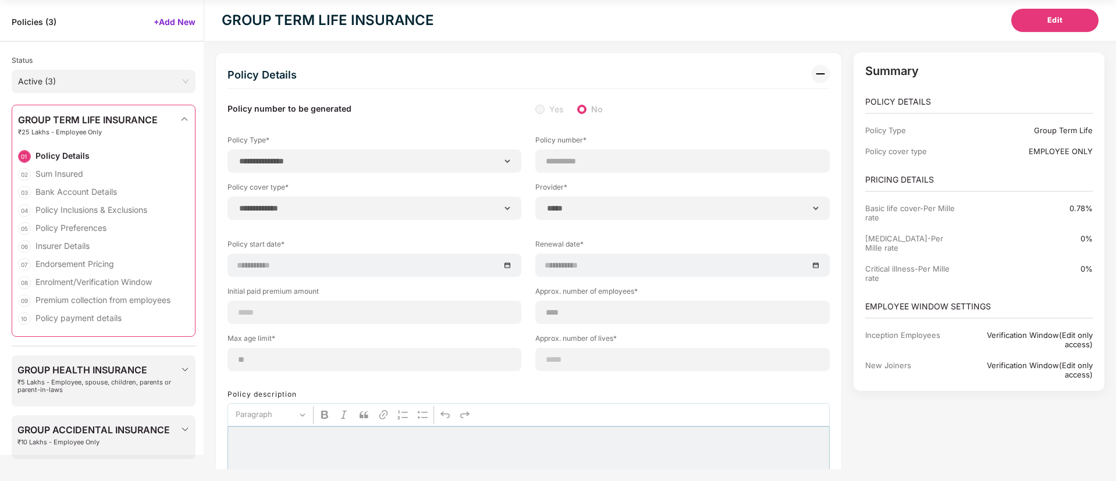
scroll to position [195, 0]
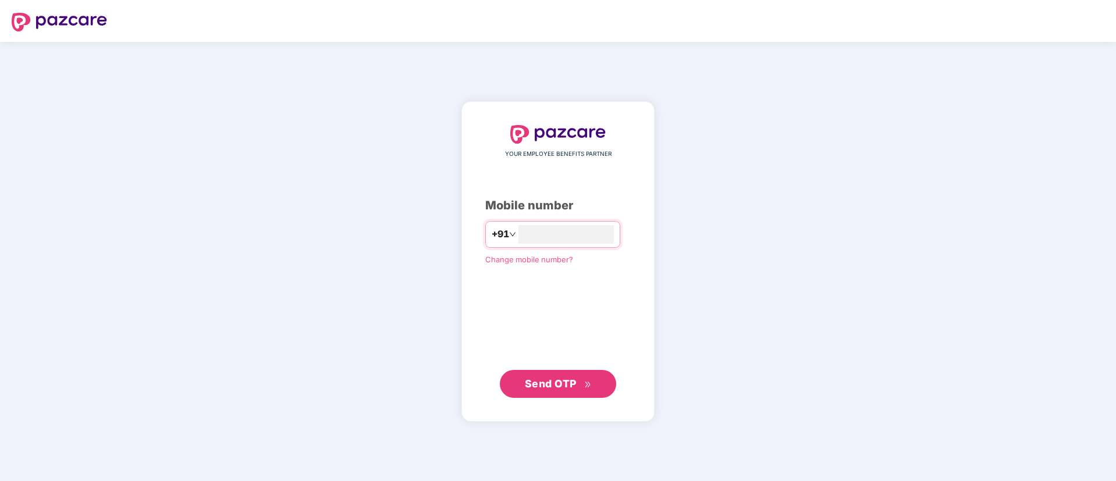
type input "**********"
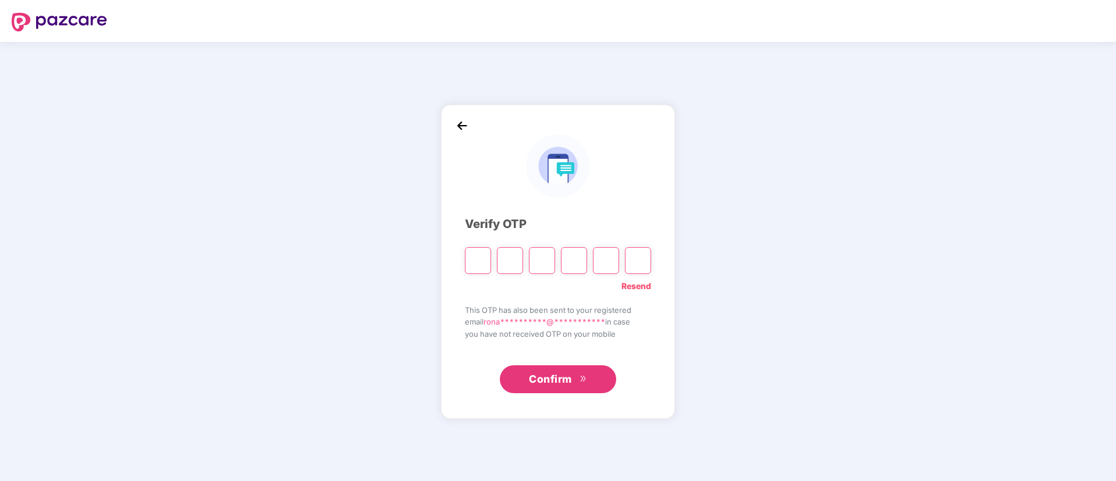
type input "*"
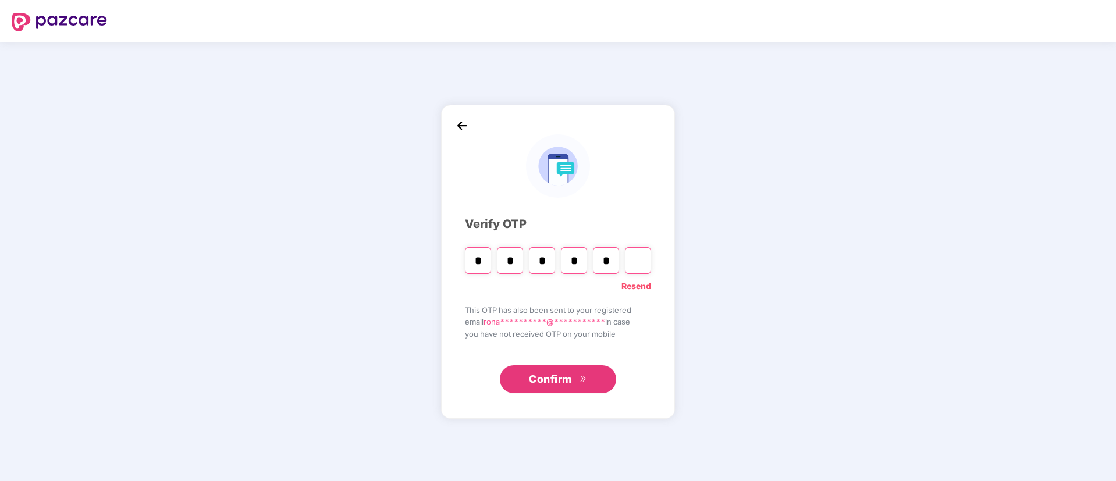
type input "*"
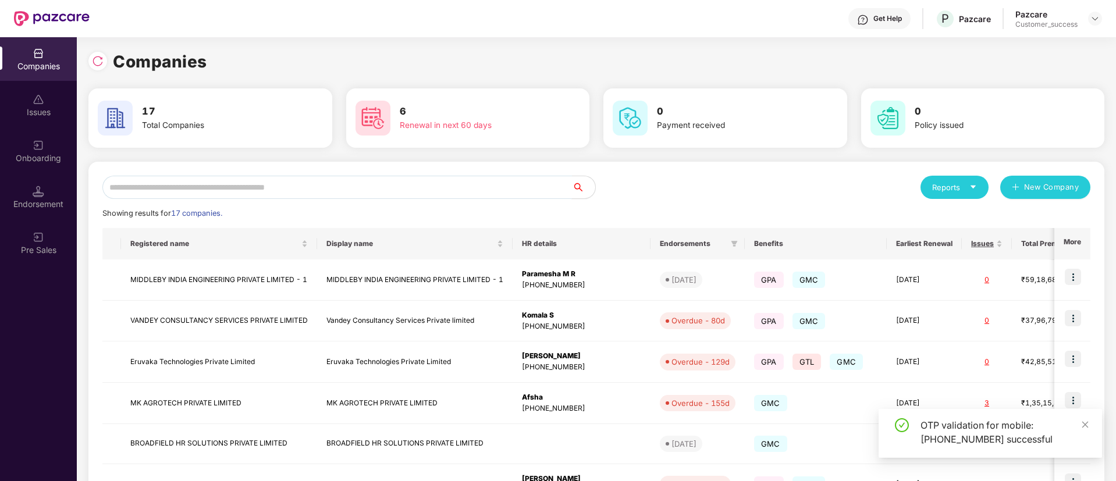
click at [433, 188] on input "text" at bounding box center [337, 187] width 470 height 23
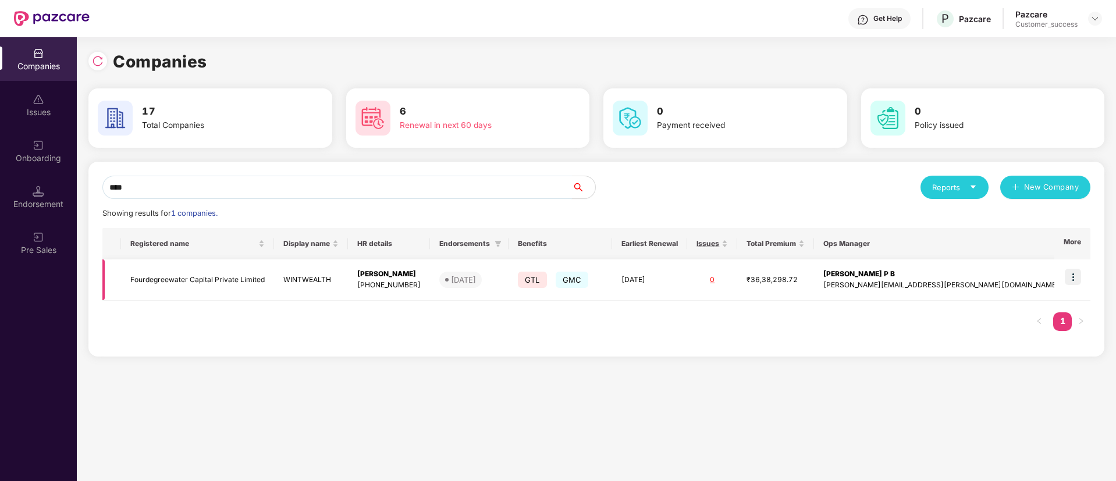
type input "****"
click at [1076, 270] on img at bounding box center [1073, 277] width 16 height 16
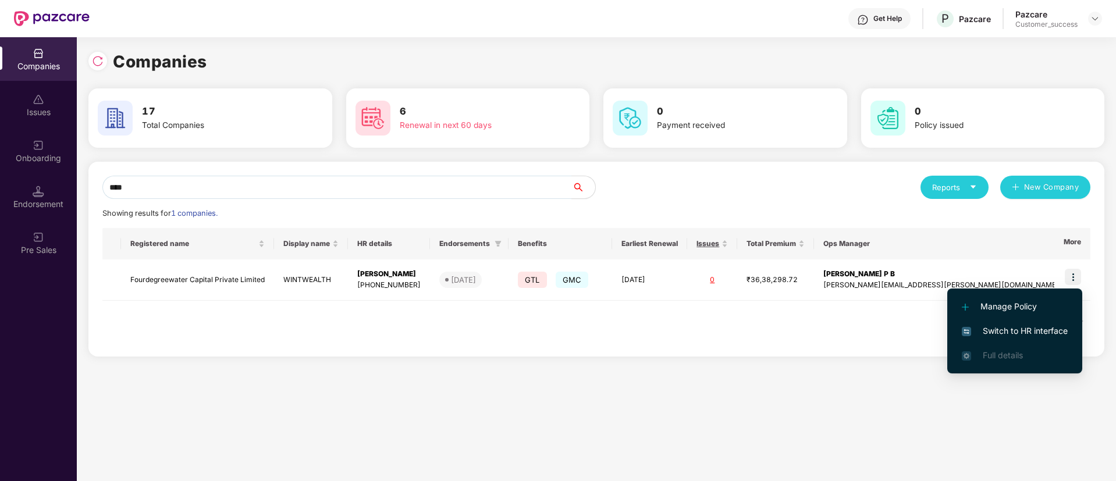
click at [1033, 322] on li "Switch to HR interface" at bounding box center [1014, 331] width 135 height 24
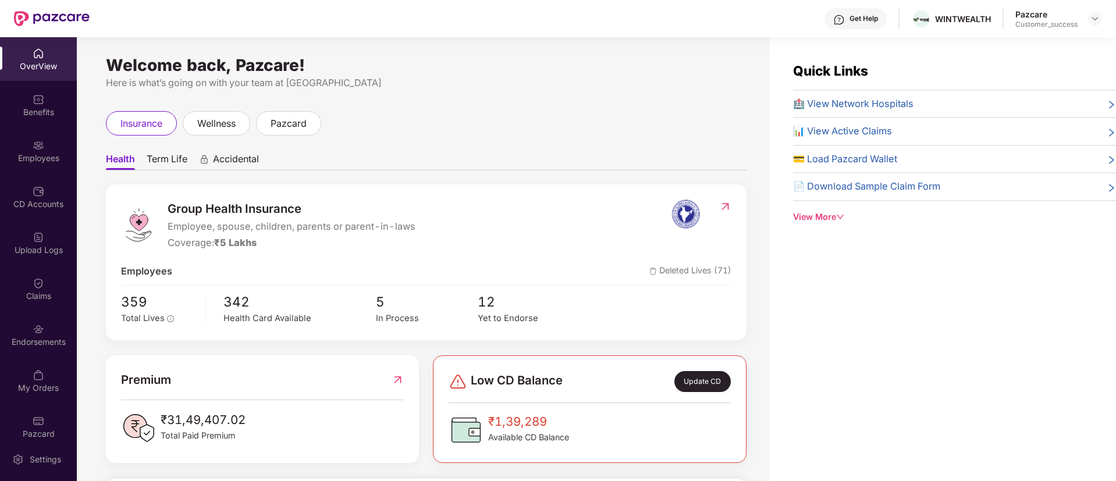
click at [33, 143] on img at bounding box center [39, 146] width 12 height 12
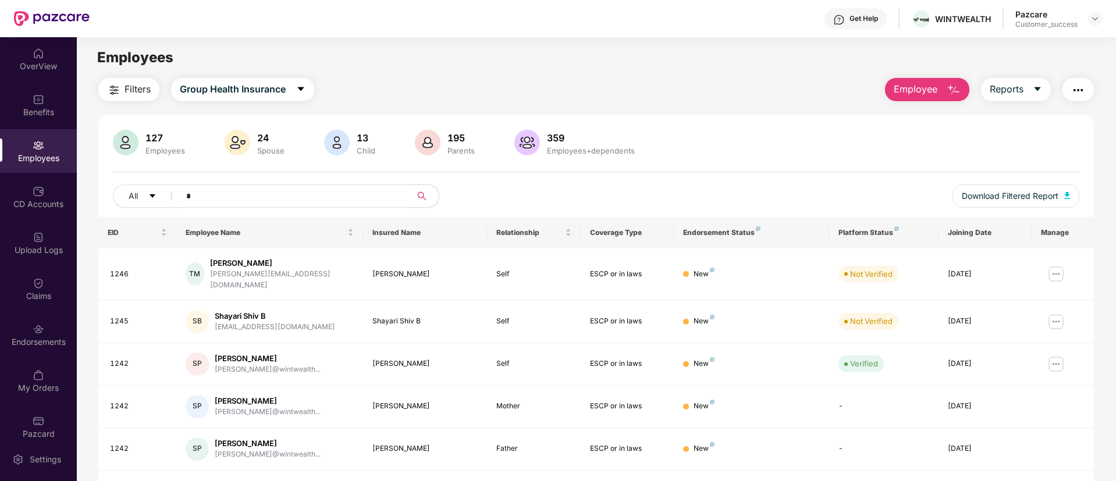
click at [275, 198] on input "*" at bounding box center [290, 195] width 209 height 17
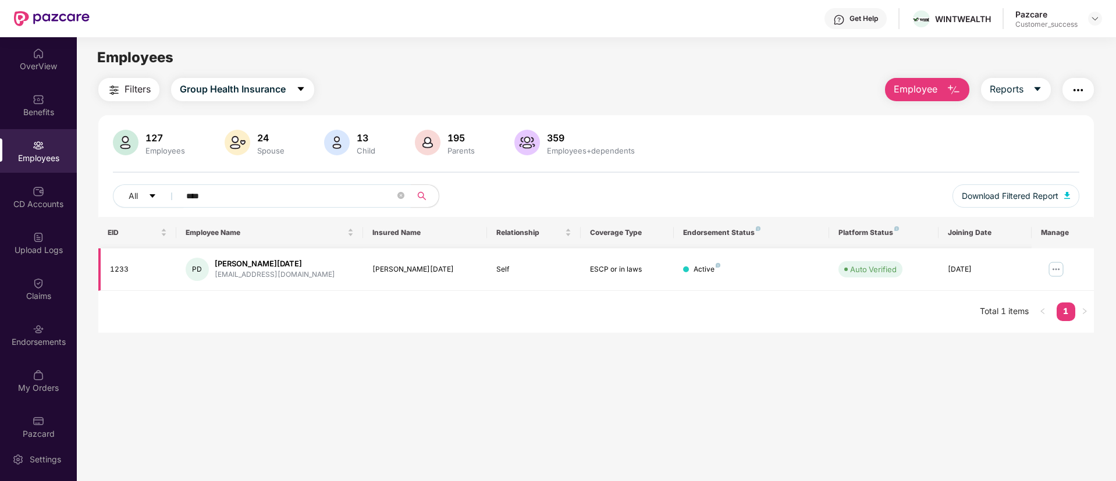
type input "****"
click at [119, 270] on div "1233" at bounding box center [138, 269] width 57 height 11
copy div "1233"
click at [119, 270] on div "1233" at bounding box center [138, 269] width 57 height 11
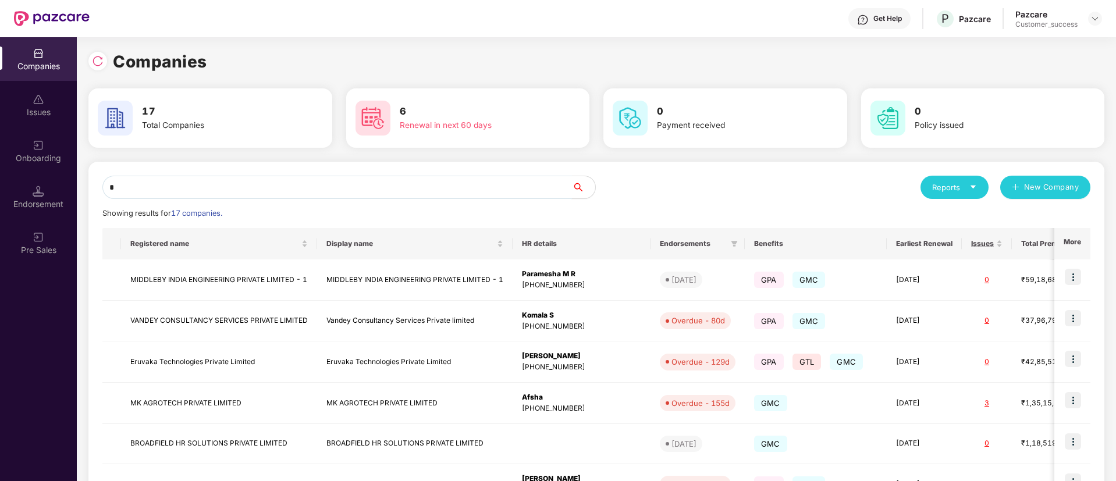
click at [362, 193] on input "*" at bounding box center [337, 187] width 470 height 23
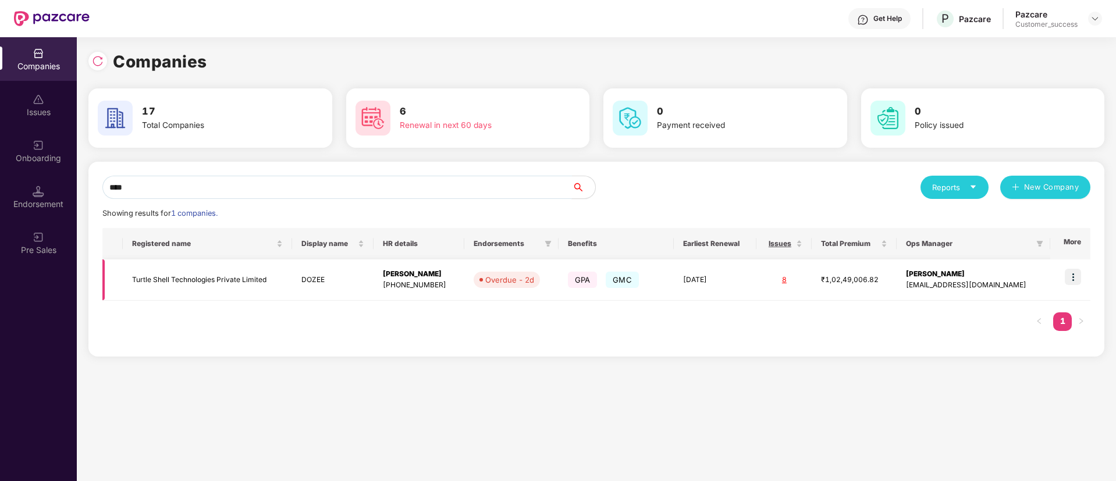
type input "****"
click at [1072, 279] on img at bounding box center [1073, 277] width 16 height 16
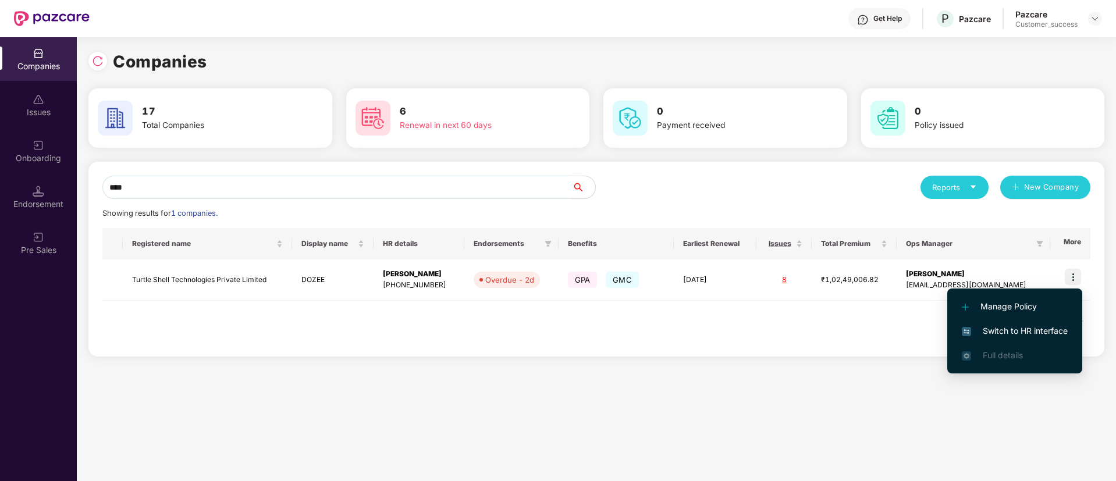
click at [1000, 327] on span "Switch to HR interface" at bounding box center [1015, 331] width 106 height 13
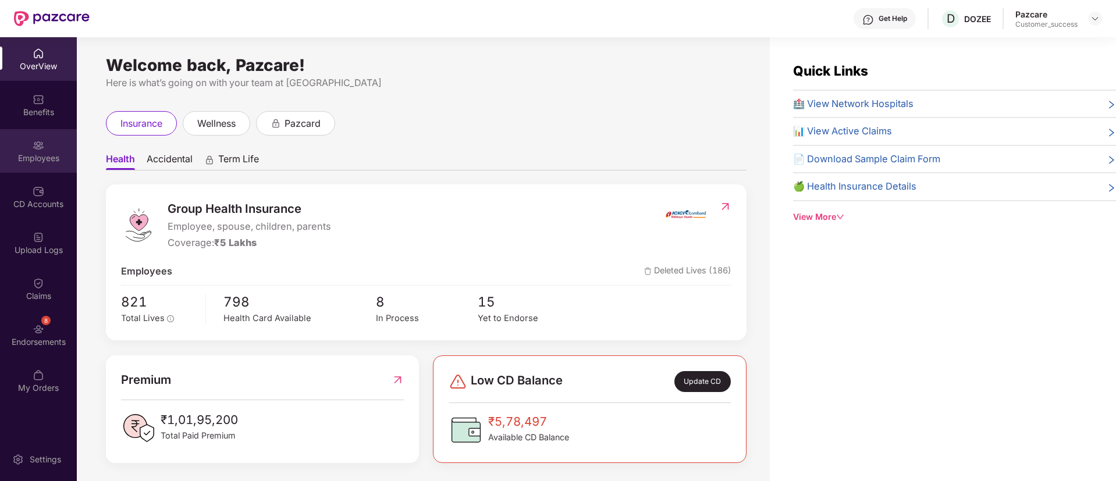
click at [41, 150] on img at bounding box center [39, 146] width 12 height 12
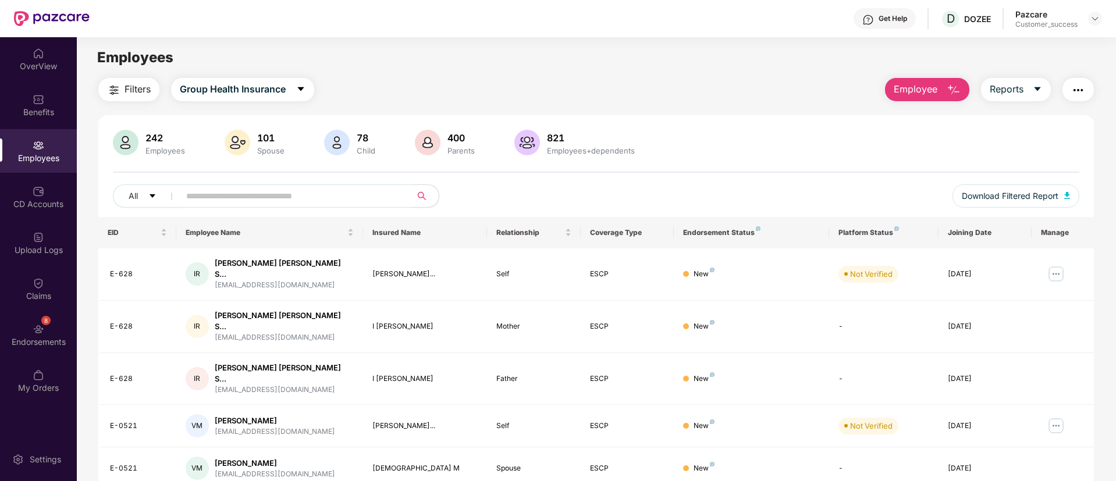
click at [342, 194] on input "text" at bounding box center [290, 195] width 209 height 17
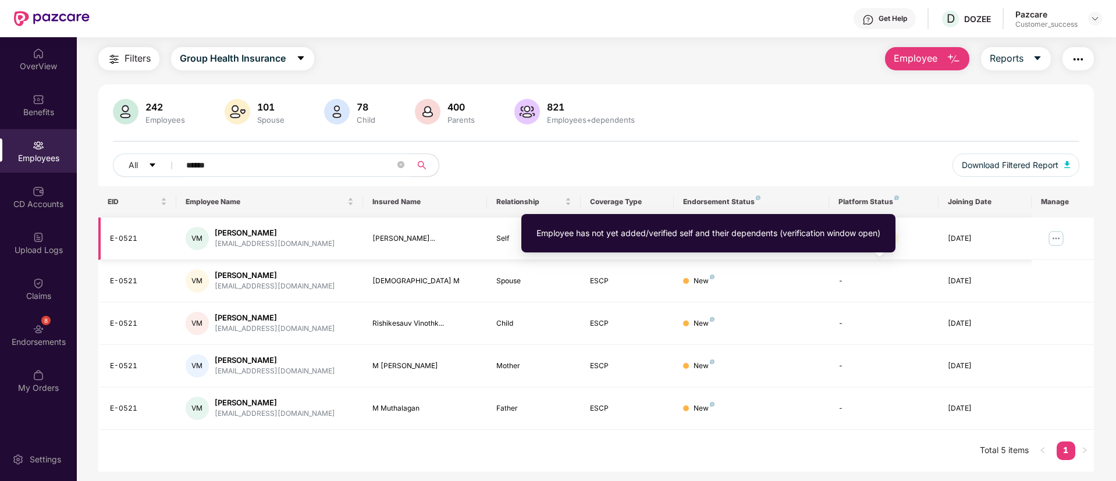
scroll to position [31, 0]
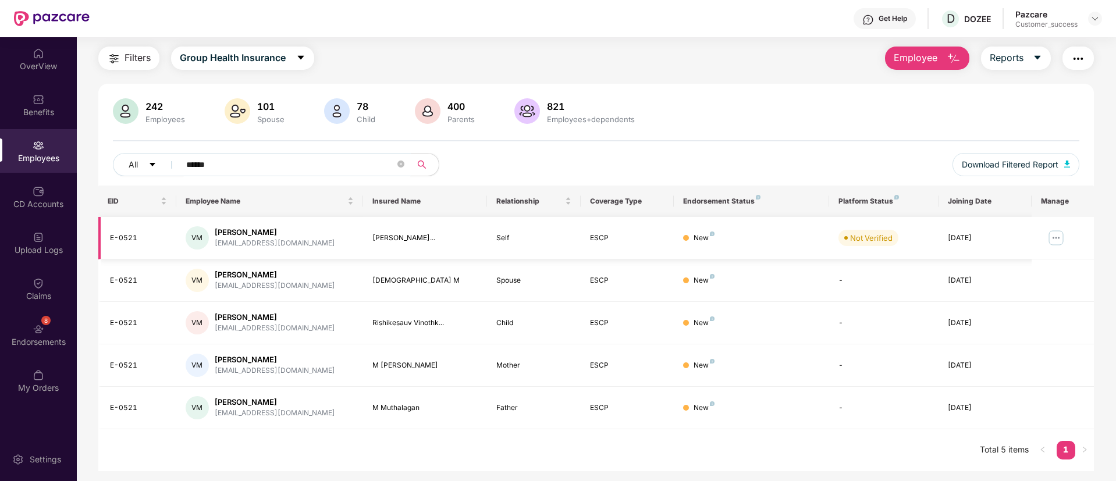
type input "******"
click at [1060, 239] on img at bounding box center [1056, 238] width 19 height 19
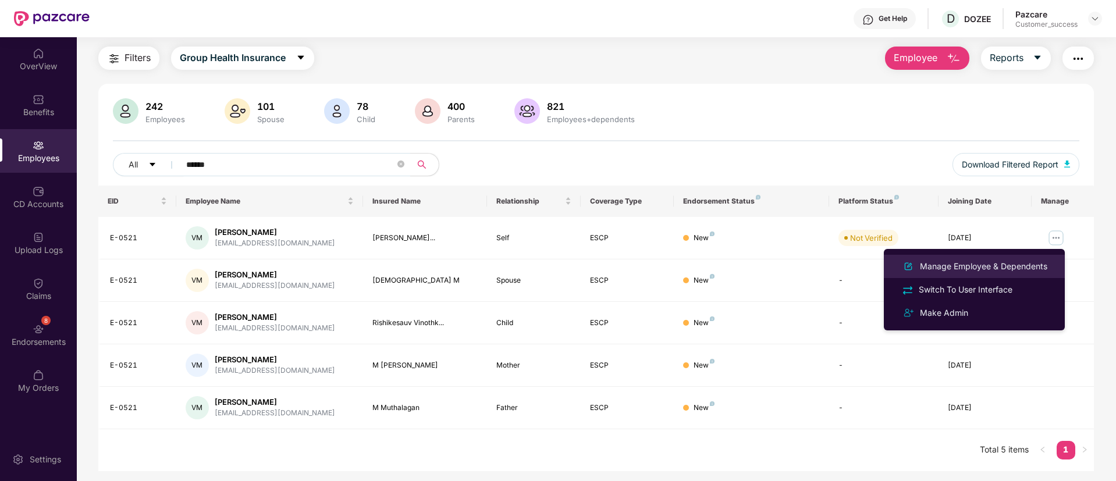
click at [986, 261] on div "Manage Employee & Dependents" at bounding box center [984, 266] width 132 height 13
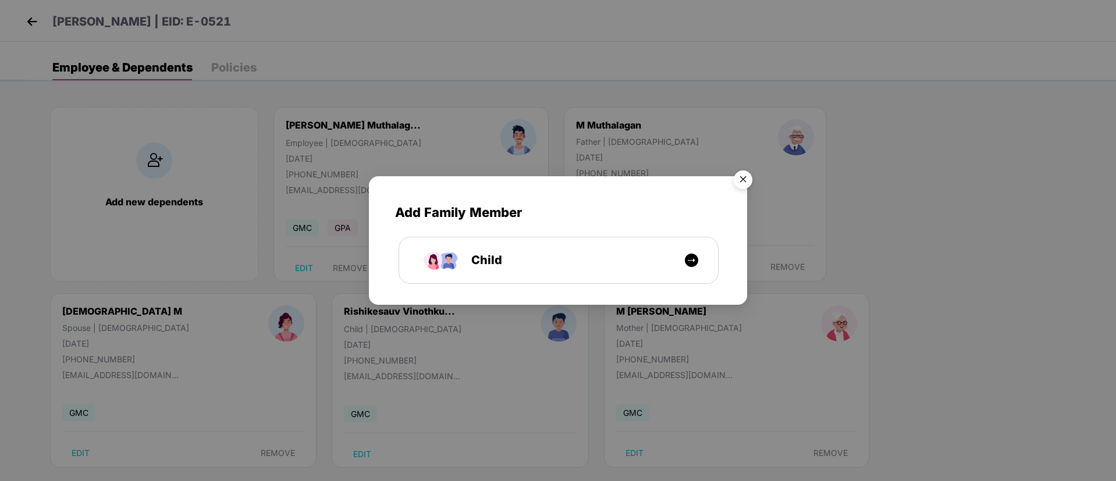
click at [738, 173] on img "Close" at bounding box center [743, 181] width 33 height 33
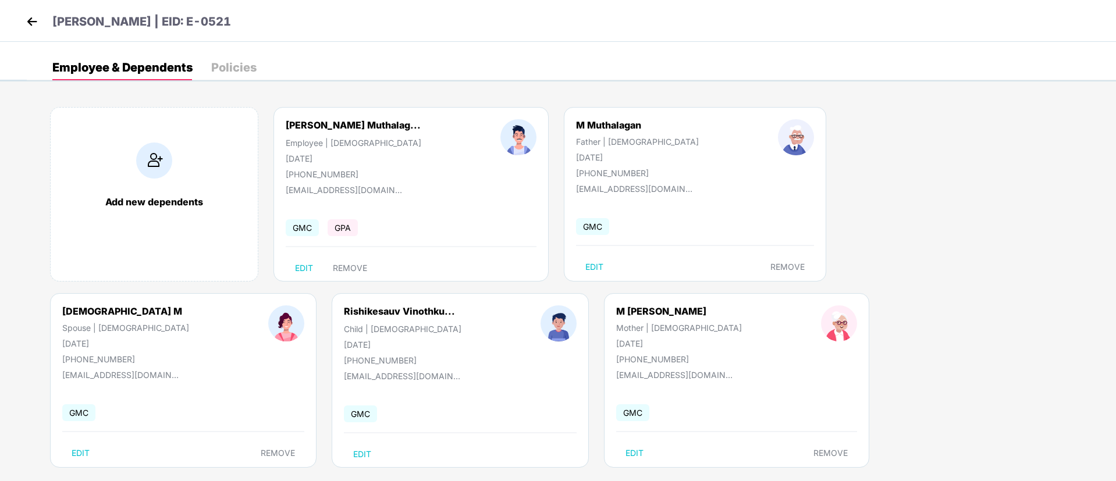
scroll to position [16, 0]
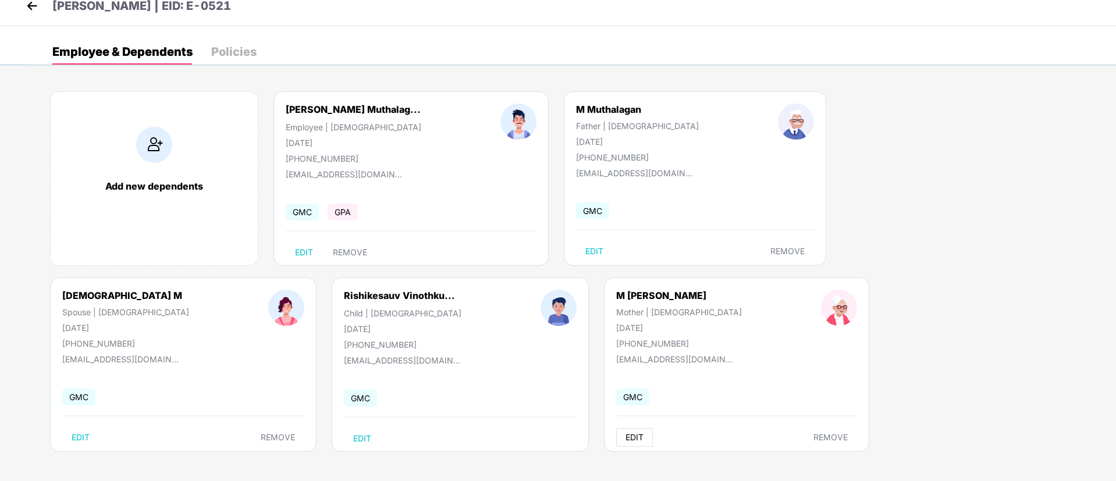
click at [616, 433] on button "EDIT" at bounding box center [634, 437] width 37 height 19
select select "******"
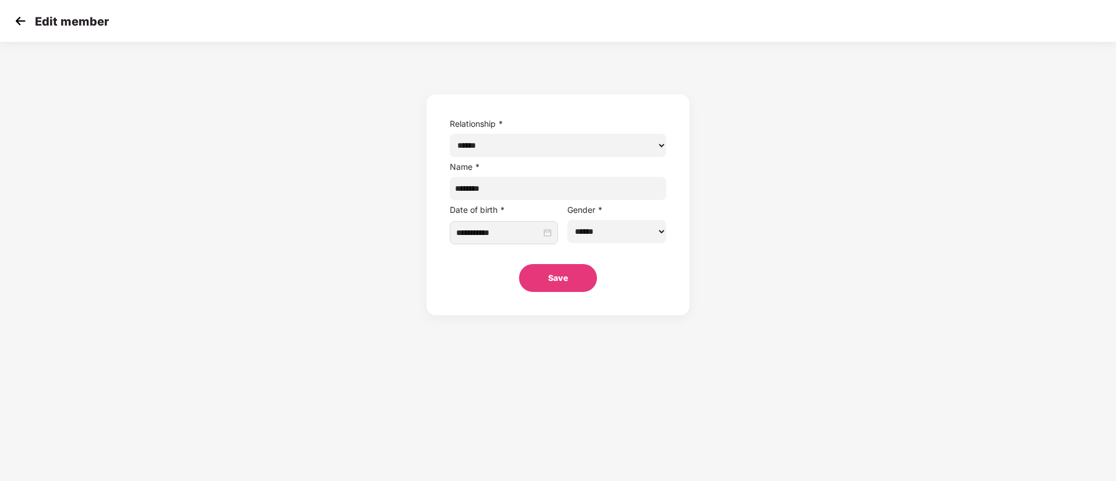
scroll to position [0, 0]
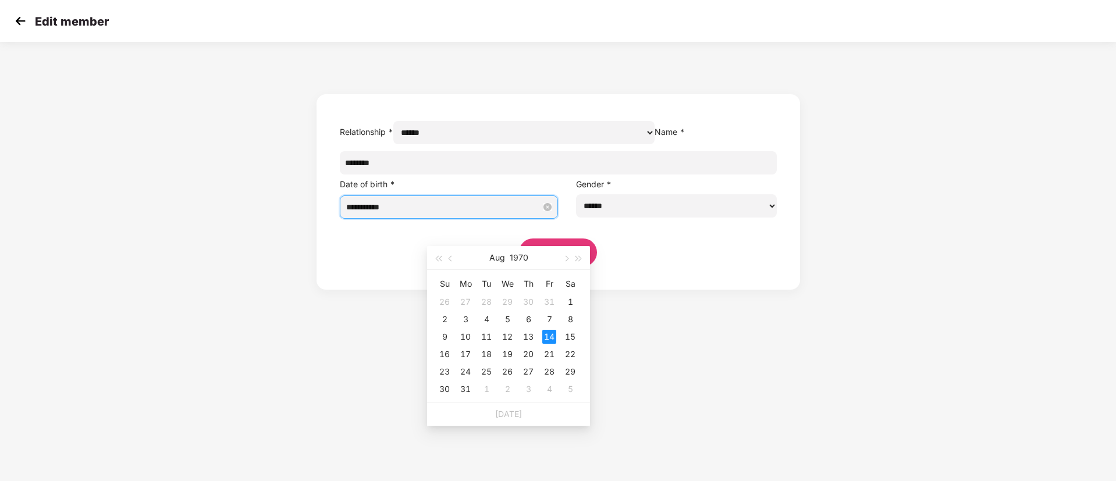
click at [516, 214] on input "**********" at bounding box center [443, 207] width 195 height 13
click at [520, 254] on button "1970" at bounding box center [519, 257] width 19 height 23
click at [441, 260] on span "button" at bounding box center [438, 259] width 6 height 6
click at [450, 393] on td "1968" at bounding box center [457, 404] width 51 height 38
click at [523, 359] on div "Aug" at bounding box center [508, 366] width 35 height 14
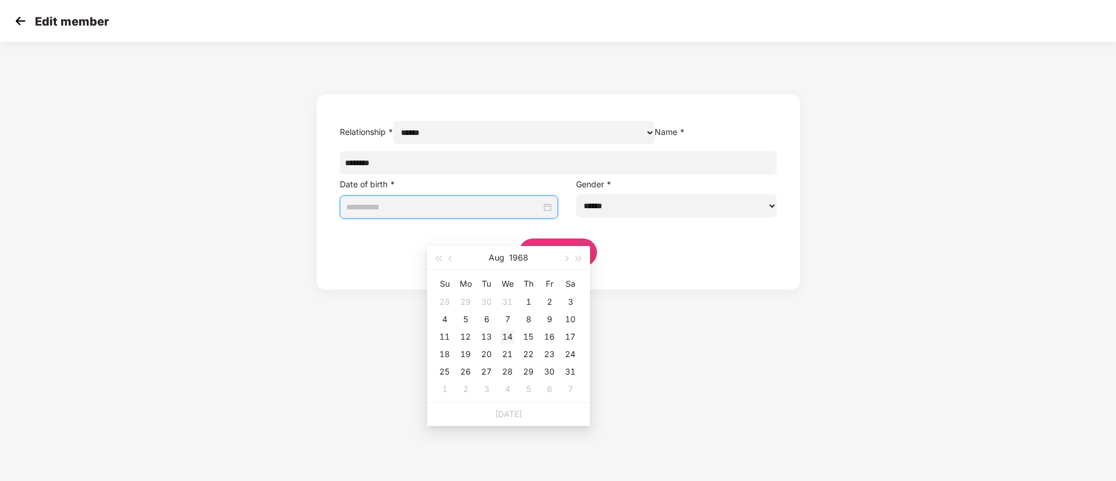
type input "**********"
click at [507, 335] on div "14" at bounding box center [507, 337] width 14 height 14
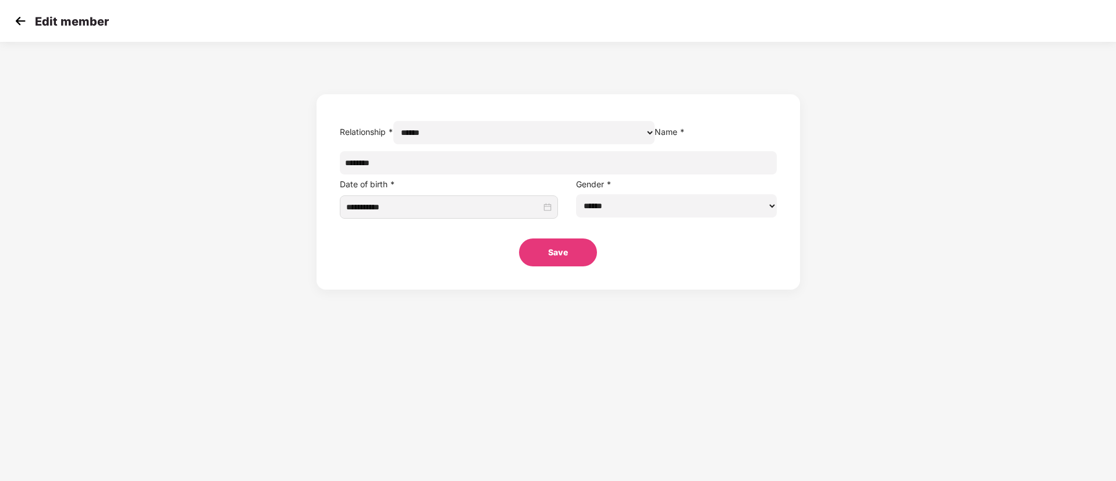
click at [564, 266] on button "Save" at bounding box center [558, 253] width 78 height 28
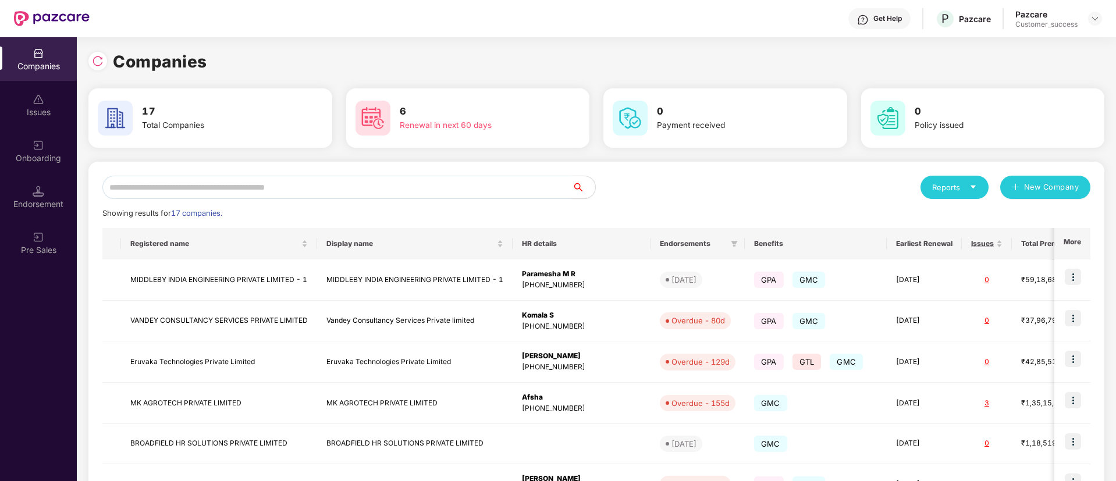
click at [247, 177] on input "text" at bounding box center [337, 187] width 470 height 23
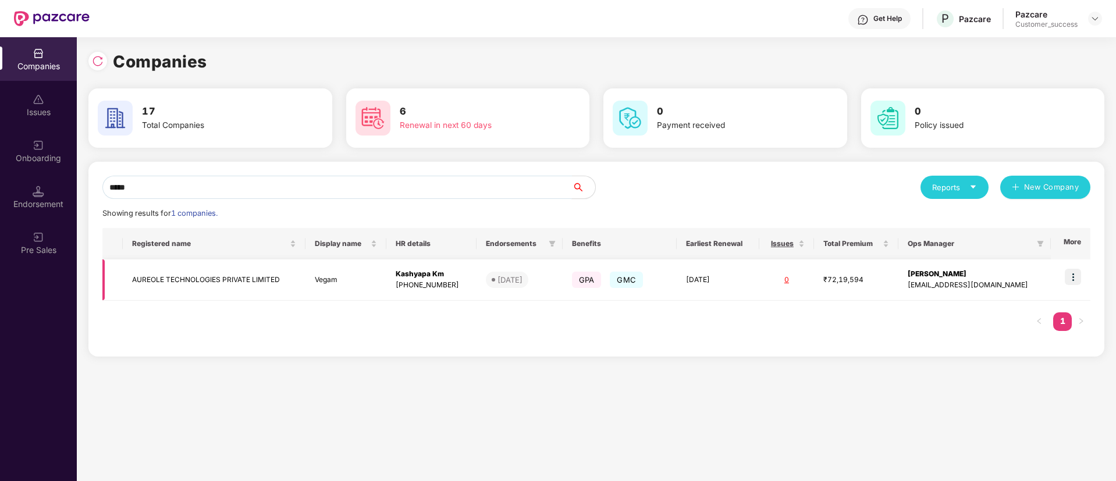
type input "*****"
click at [1078, 276] on img at bounding box center [1073, 277] width 16 height 16
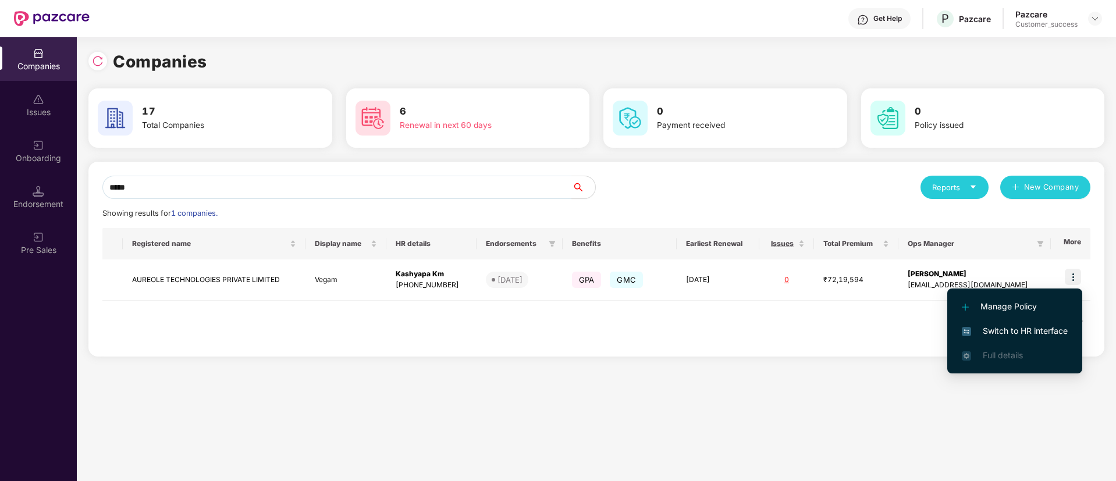
click at [1000, 333] on span "Switch to HR interface" at bounding box center [1015, 331] width 106 height 13
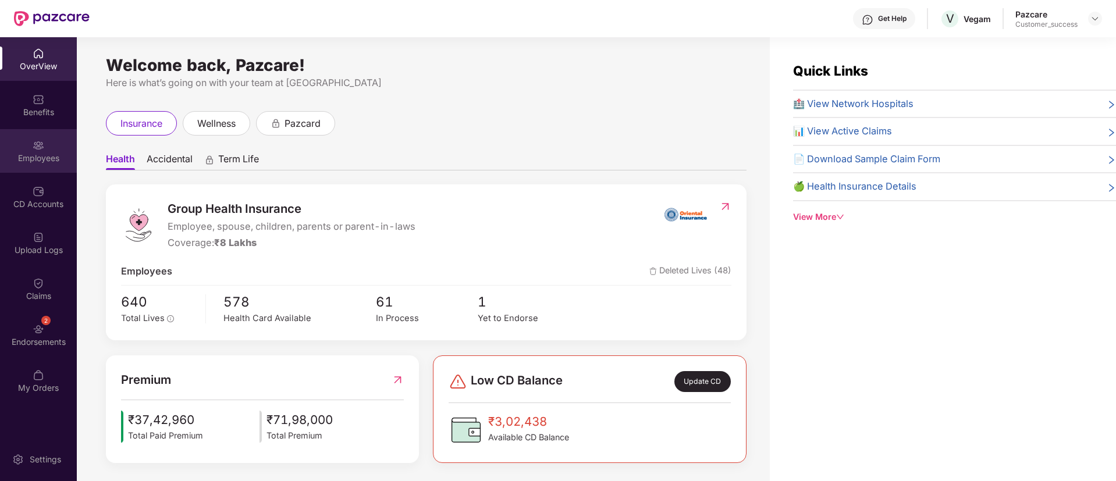
click at [51, 160] on div "Employees" at bounding box center [38, 158] width 77 height 12
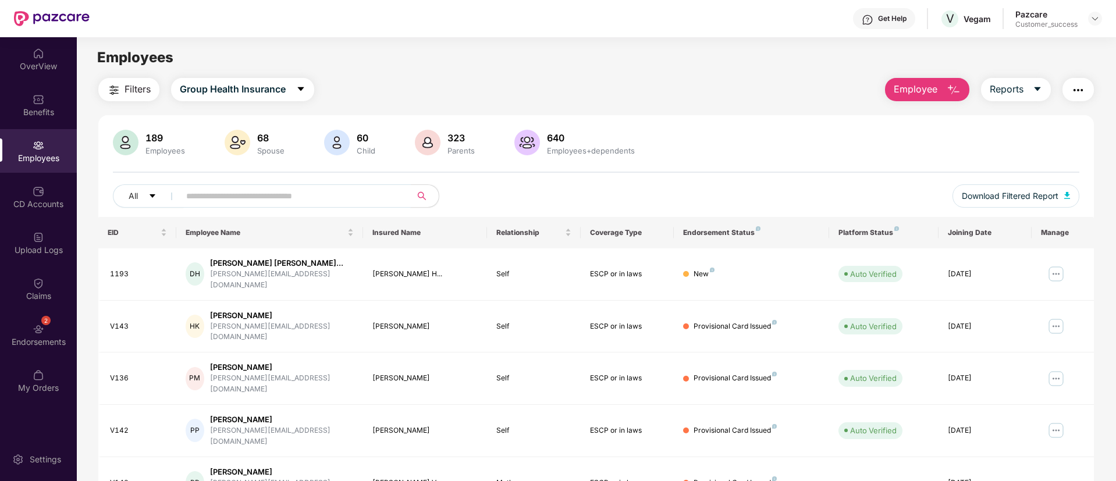
click at [302, 197] on input "text" at bounding box center [290, 195] width 209 height 17
paste input "****"
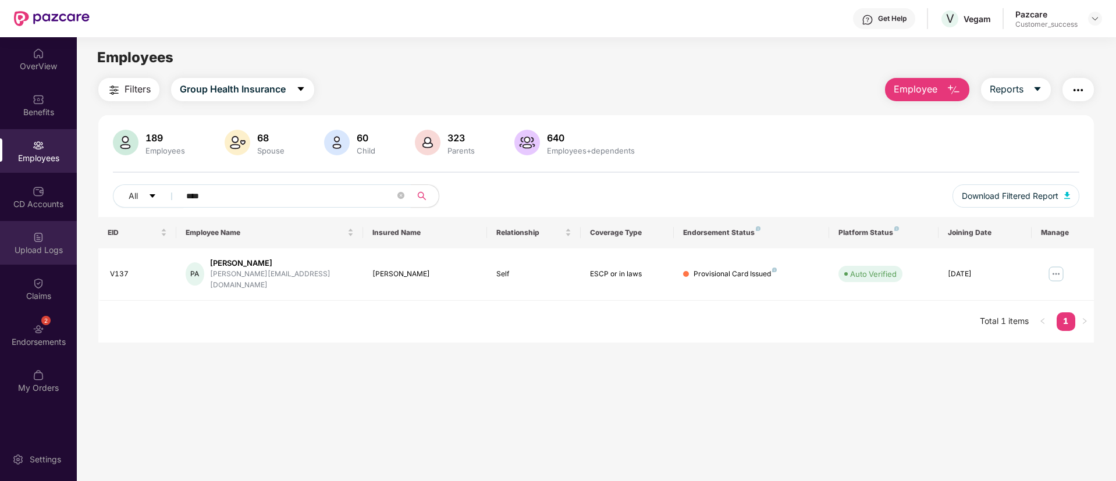
paste input "text"
type input "****"
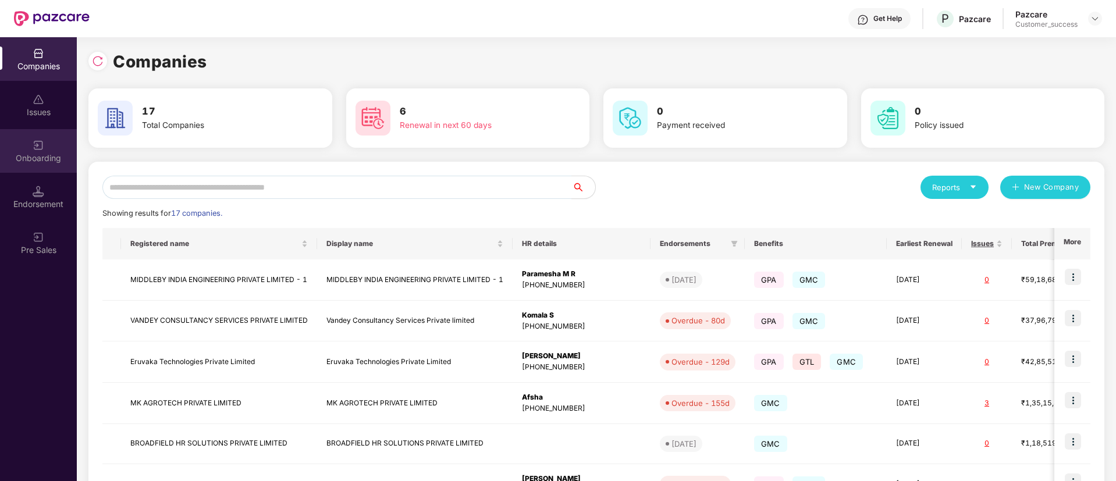
click at [17, 152] on div "Onboarding" at bounding box center [38, 158] width 77 height 12
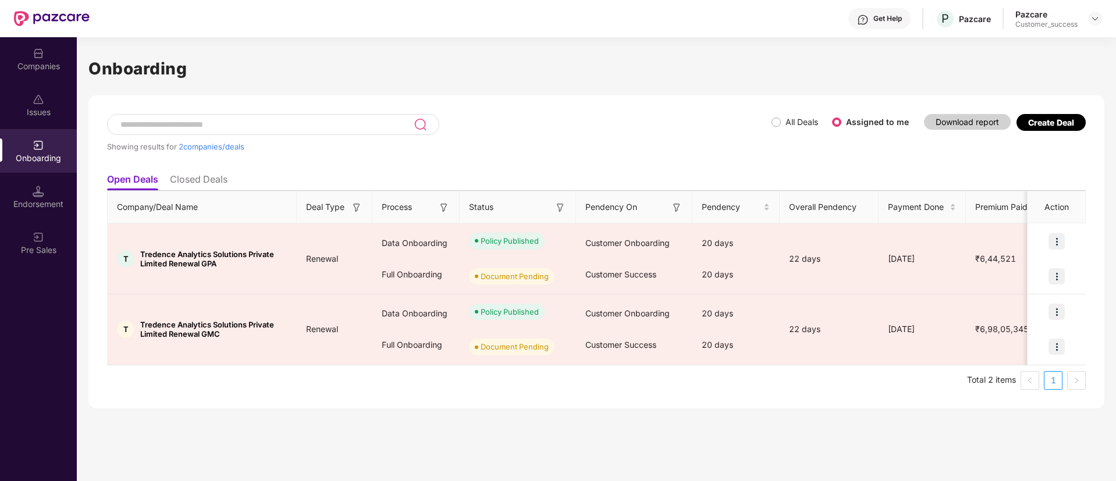
click at [52, 146] on div "Onboarding" at bounding box center [38, 151] width 77 height 44
click at [1054, 127] on div "Create Deal" at bounding box center [1051, 123] width 46 height 10
drag, startPoint x: 199, startPoint y: 169, endPoint x: 202, endPoint y: 175, distance: 7.0
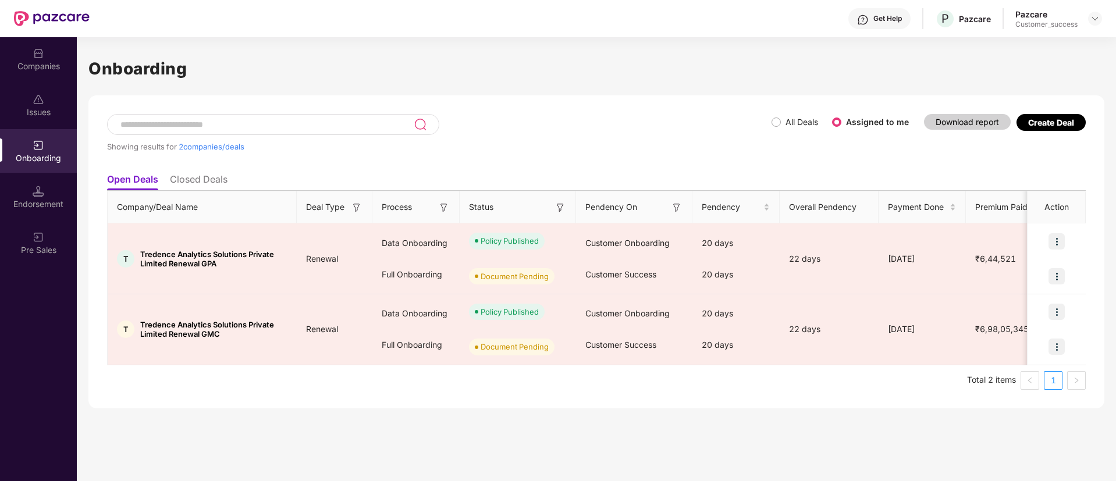
click at [202, 175] on ul "Open Deals Closed Deals" at bounding box center [596, 179] width 979 height 23
click at [202, 175] on li "Closed Deals" at bounding box center [199, 181] width 58 height 17
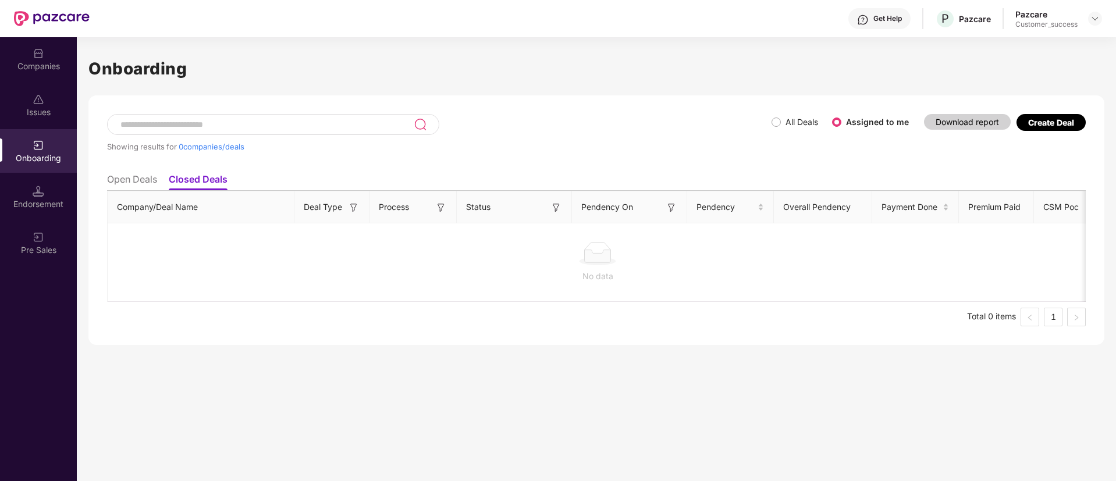
click at [202, 175] on li "Closed Deals" at bounding box center [198, 181] width 59 height 17
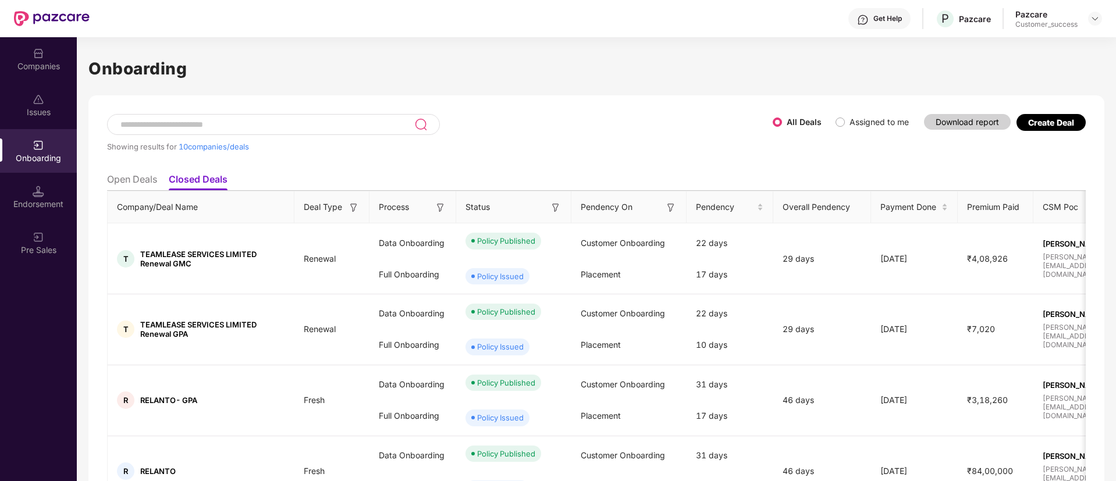
click at [263, 120] on input at bounding box center [266, 125] width 295 height 10
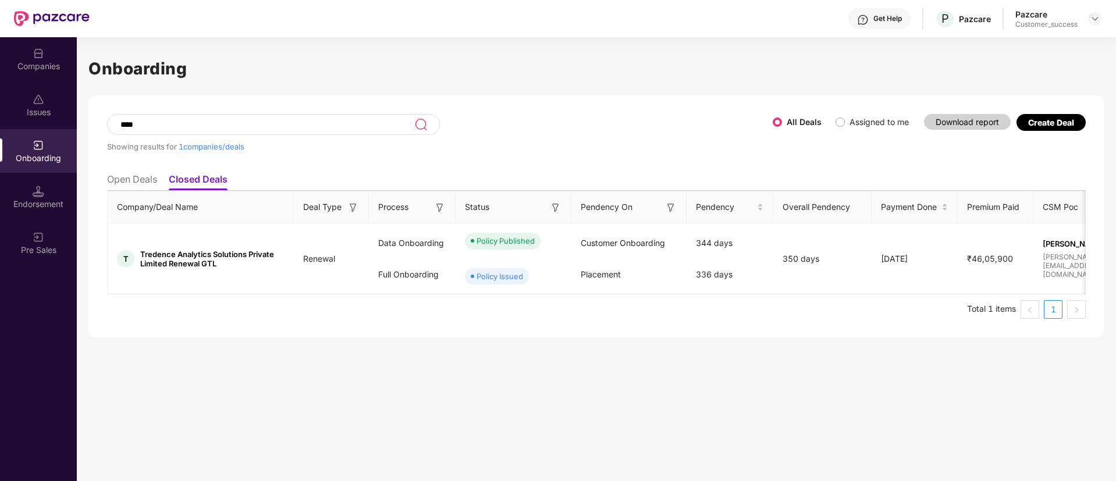
type input "****"
click at [145, 173] on li "Open Deals" at bounding box center [132, 181] width 50 height 17
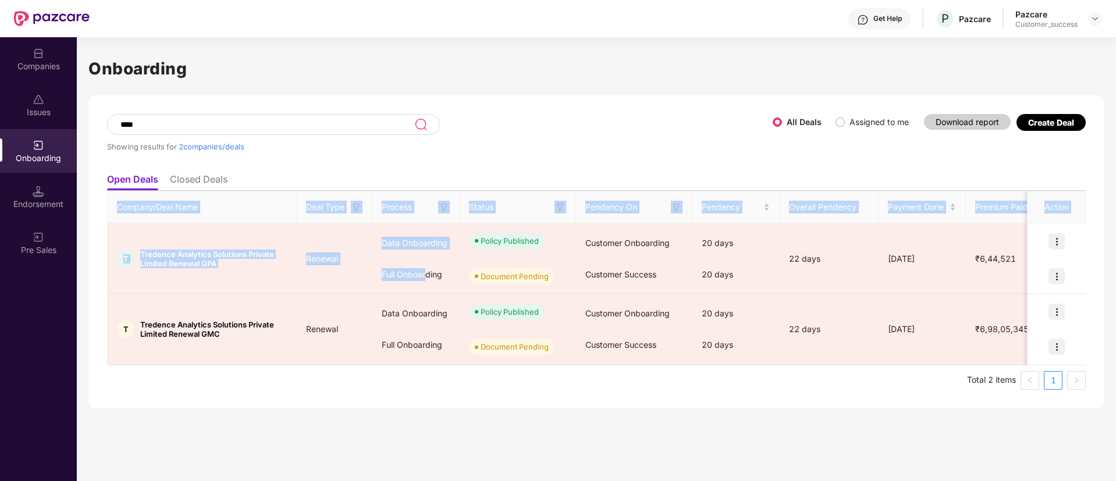
drag, startPoint x: 428, startPoint y: 272, endPoint x: 223, endPoint y: 177, distance: 225.5
click at [223, 177] on div "Open Deals Closed Deals Company/Deal Name Deal Type Process Status Pendency On …" at bounding box center [596, 279] width 979 height 222
click at [223, 177] on li "Closed Deals" at bounding box center [199, 181] width 58 height 17
